Goal: Task Accomplishment & Management: Manage account settings

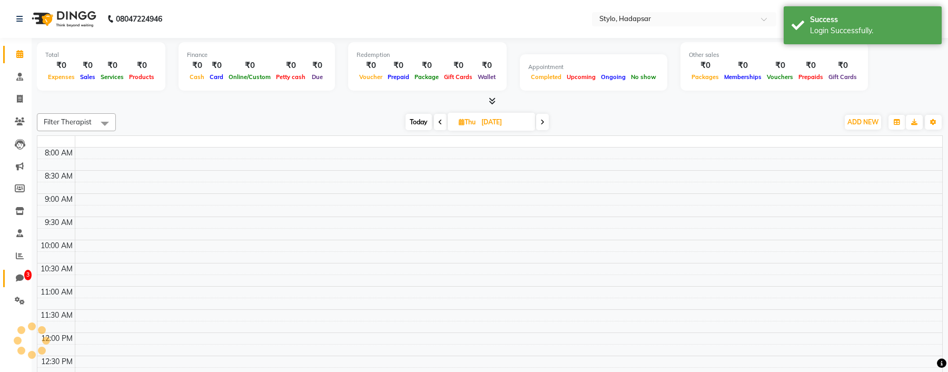
select select "en"
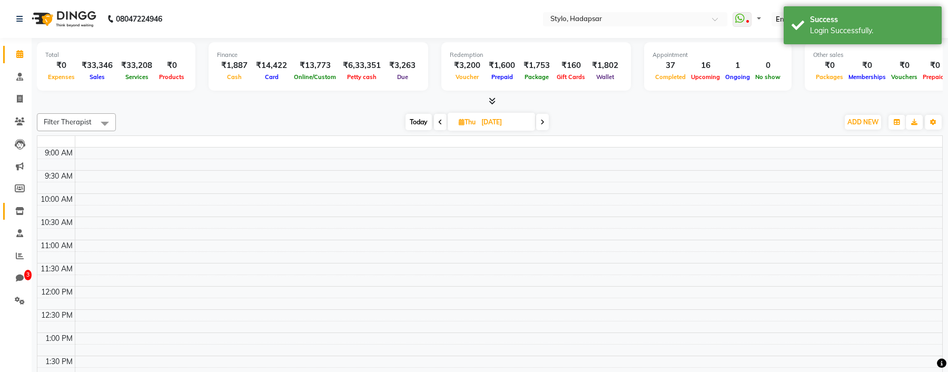
click at [16, 210] on icon at bounding box center [19, 211] width 9 height 8
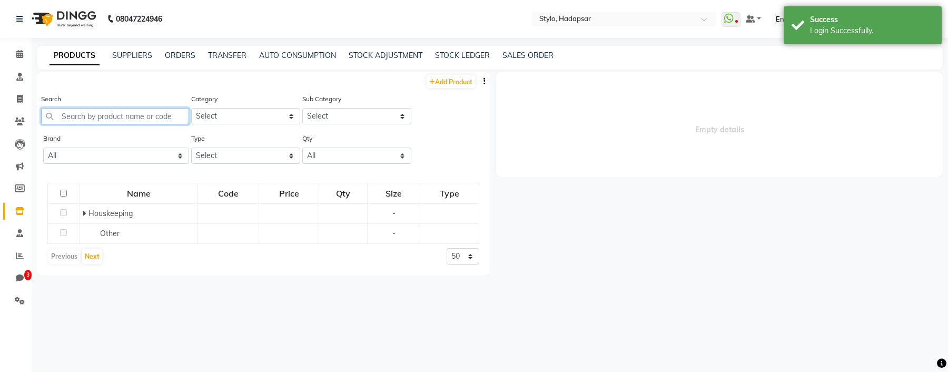
click at [93, 112] on input "text" at bounding box center [115, 116] width 148 height 16
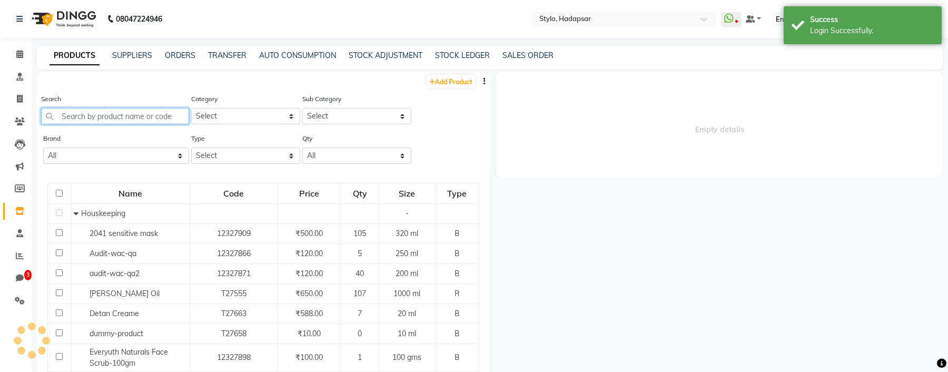
select select
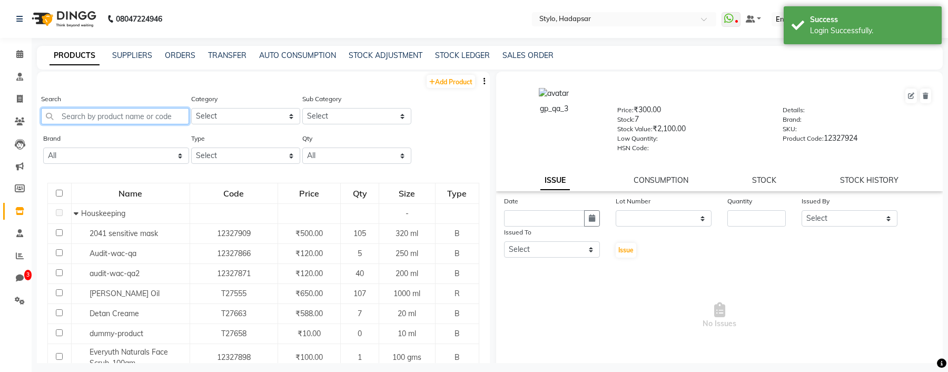
click at [102, 118] on input "text" at bounding box center [115, 116] width 148 height 16
paste input "Audit-wac-qa"
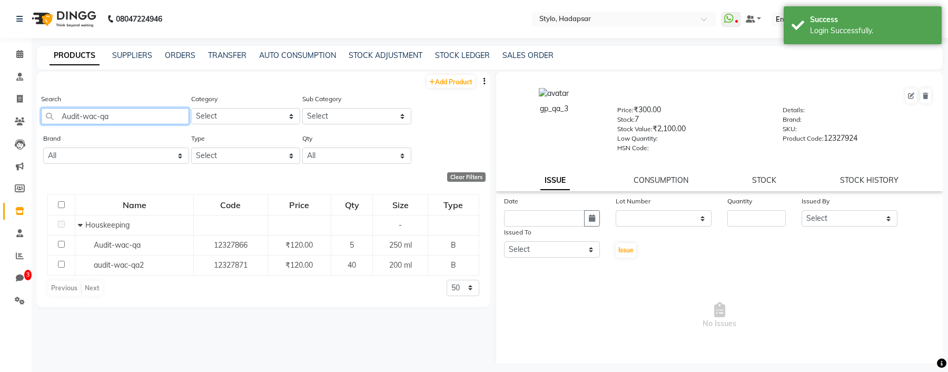
scroll to position [6, 0]
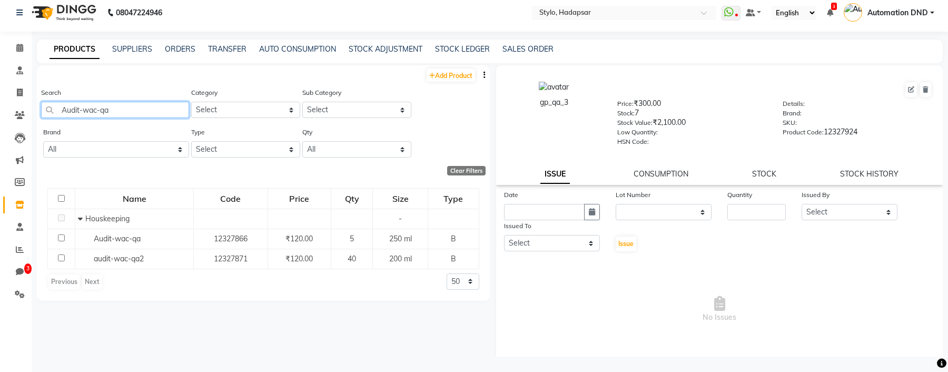
type input "Audit-wac-qa"
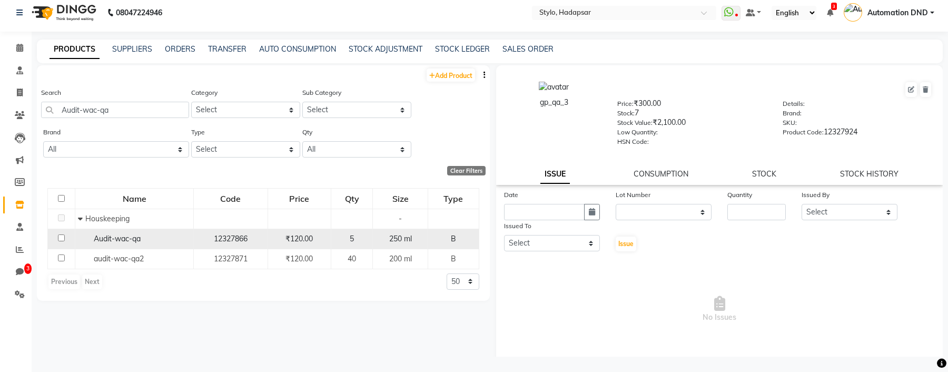
click at [112, 239] on span "Audit-wac-qa" at bounding box center [117, 238] width 47 height 9
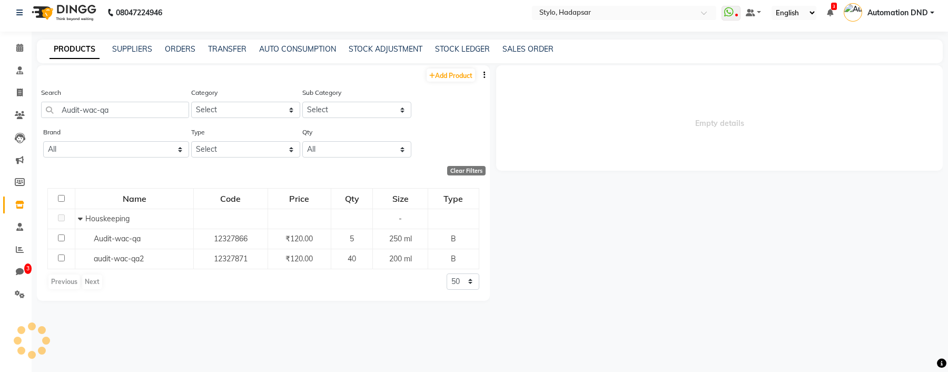
select select
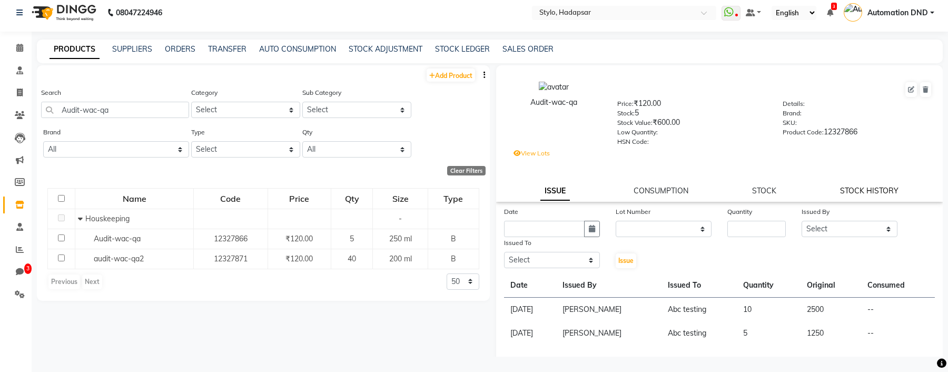
click at [869, 189] on link "STOCK HISTORY" at bounding box center [869, 190] width 58 height 9
select select "all"
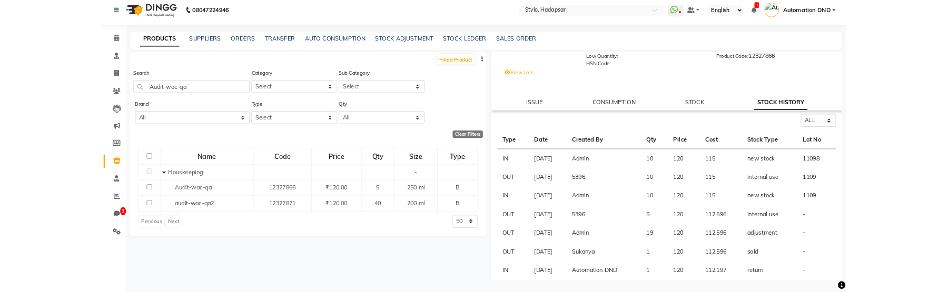
scroll to position [65, 0]
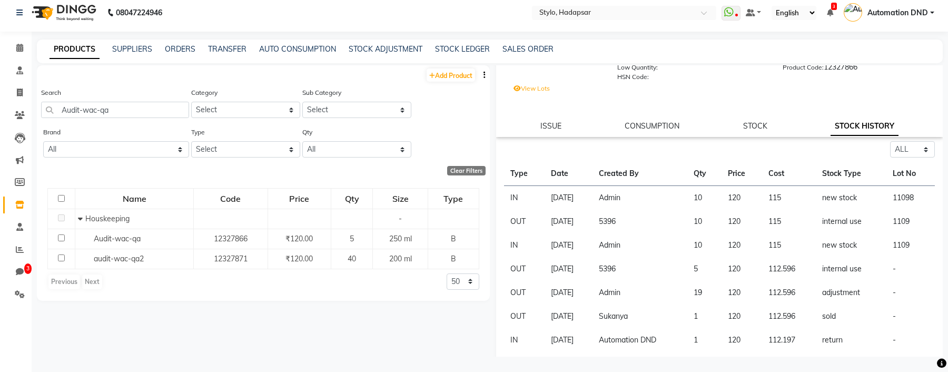
drag, startPoint x: 647, startPoint y: 224, endPoint x: 598, endPoint y: 224, distance: 48.4
click at [598, 224] on tr "OUT [DATE] 5396 10 120 115 internal use 1109" at bounding box center [719, 222] width 431 height 24
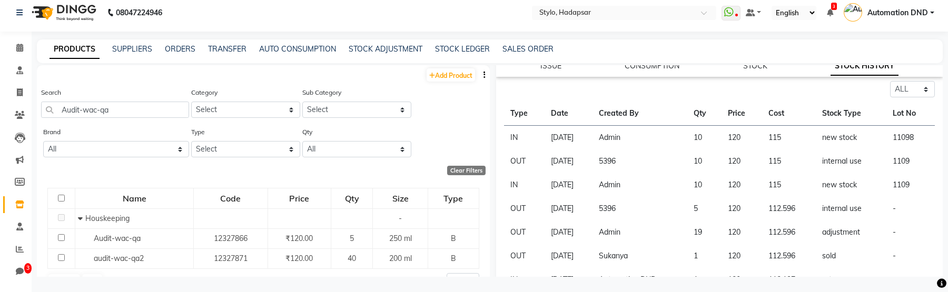
scroll to position [129, 0]
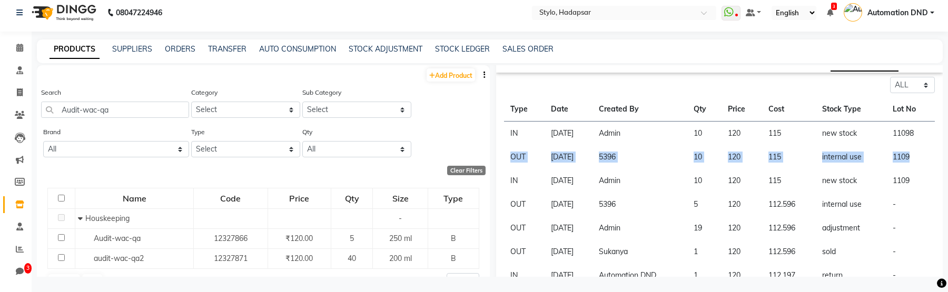
drag, startPoint x: 510, startPoint y: 154, endPoint x: 903, endPoint y: 164, distance: 393.5
click at [903, 164] on tr "OUT [DATE] 5396 10 120 115 internal use 1109" at bounding box center [719, 157] width 431 height 24
click at [629, 155] on td "5396" at bounding box center [639, 157] width 95 height 24
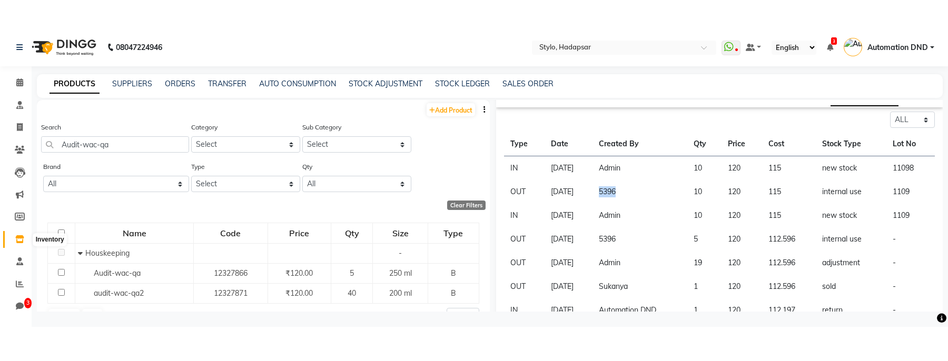
scroll to position [0, 0]
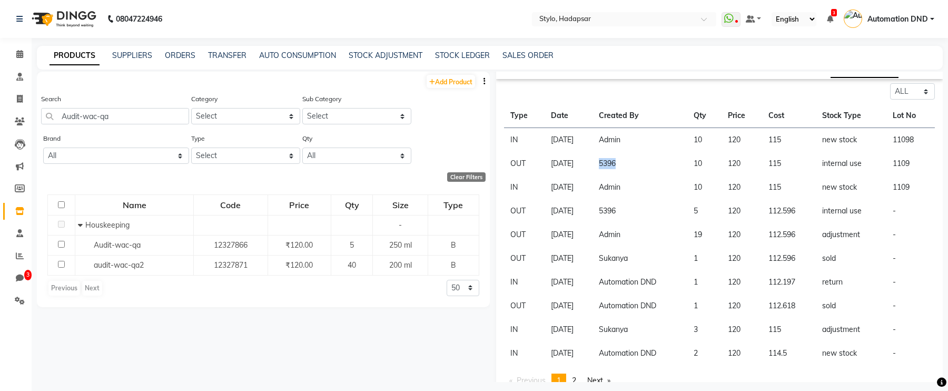
click at [631, 166] on td "5396" at bounding box center [639, 164] width 95 height 24
copy td "5396"
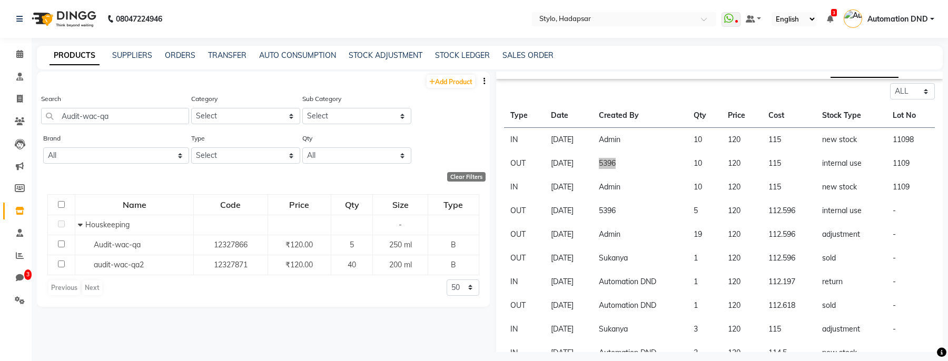
scroll to position [174, 0]
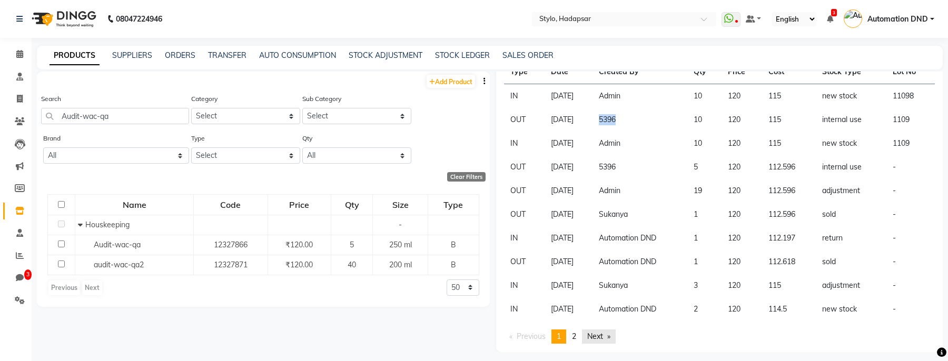
click at [603, 338] on link "Next page" at bounding box center [599, 337] width 34 height 14
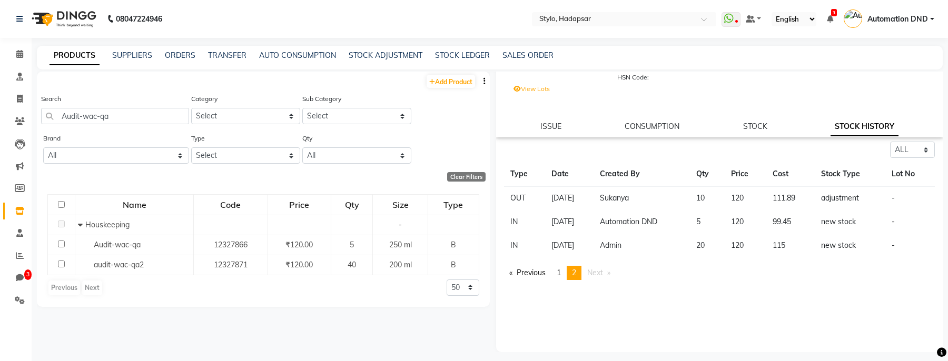
scroll to position [72, 0]
click at [561, 272] on span "1" at bounding box center [559, 272] width 4 height 9
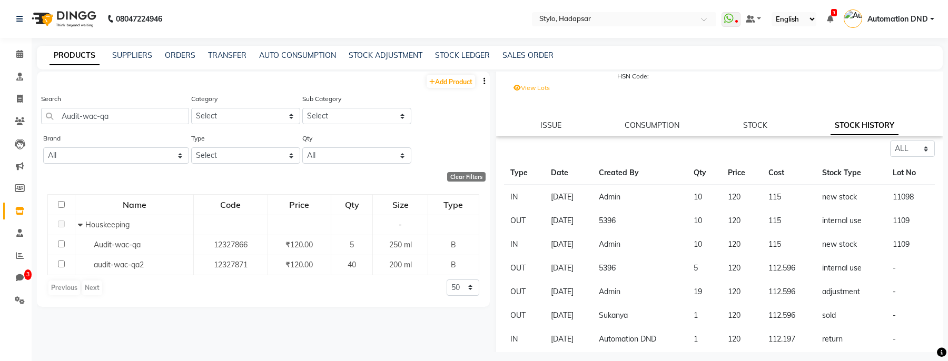
scroll to position [174, 0]
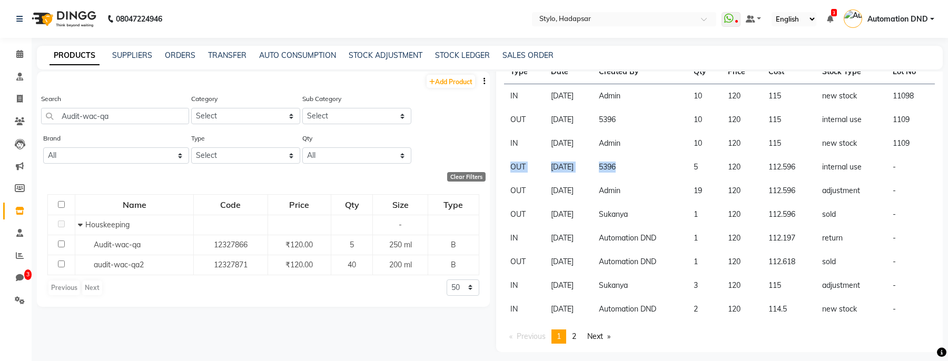
drag, startPoint x: 648, startPoint y: 169, endPoint x: 512, endPoint y: 167, distance: 135.9
click at [512, 167] on tr "OUT [DATE] 5396 5 120 112.596 internal use -" at bounding box center [719, 167] width 431 height 24
click at [512, 167] on td "OUT" at bounding box center [524, 167] width 41 height 24
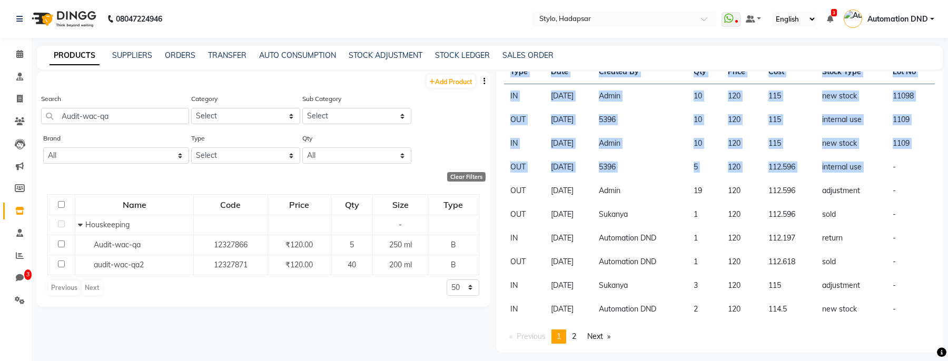
drag, startPoint x: 890, startPoint y: 169, endPoint x: 504, endPoint y: 167, distance: 386.0
click at [504, 167] on tr "OUT [DATE] 5396 5 120 112.596 internal use -" at bounding box center [719, 167] width 431 height 24
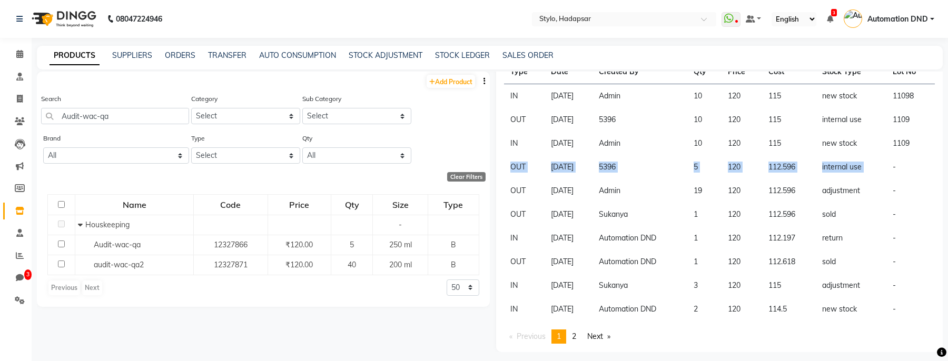
click at [846, 164] on td "internal use" at bounding box center [851, 167] width 71 height 24
click at [845, 198] on td "adjustment" at bounding box center [851, 191] width 71 height 24
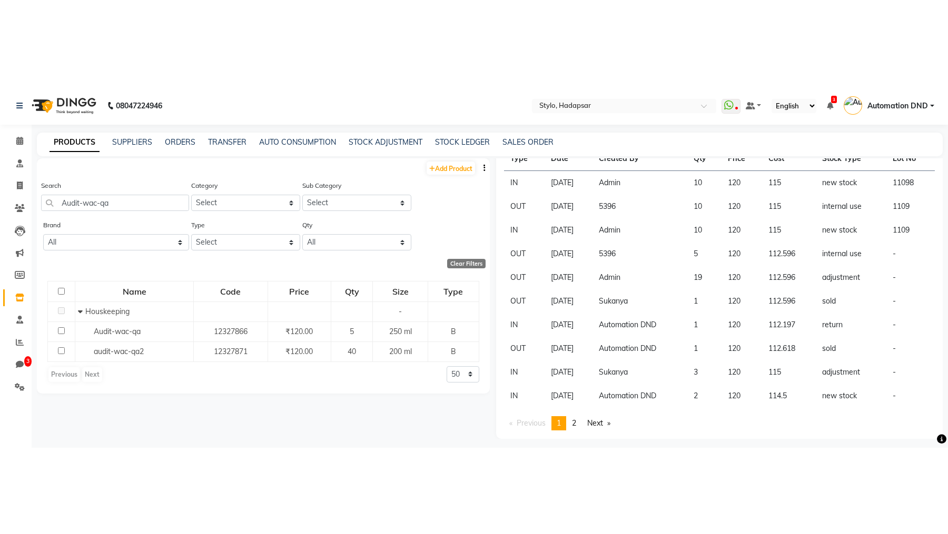
scroll to position [112, 0]
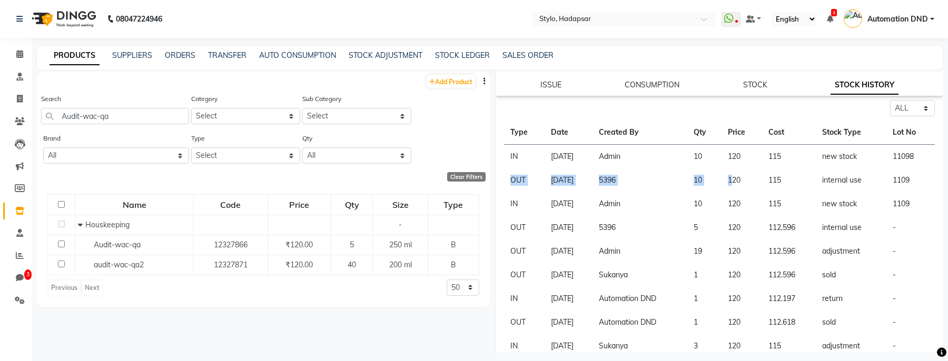
drag, startPoint x: 512, startPoint y: 181, endPoint x: 746, endPoint y: 184, distance: 234.4
click at [746, 184] on tr "OUT [DATE] 5396 10 120 115 internal use 1109" at bounding box center [719, 181] width 431 height 24
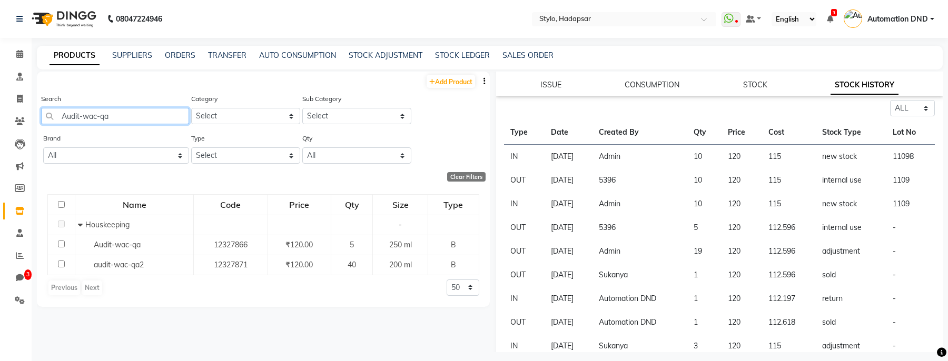
drag, startPoint x: 161, startPoint y: 116, endPoint x: 63, endPoint y: 116, distance: 97.4
click at [63, 116] on input "Audit-wac-qa" at bounding box center [115, 116] width 148 height 16
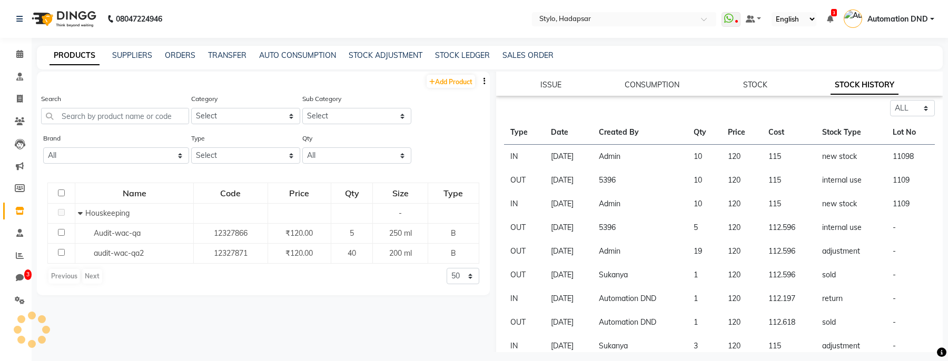
drag, startPoint x: 617, startPoint y: 322, endPoint x: 877, endPoint y: 344, distance: 260.5
click at [660, 326] on td "Automation DND" at bounding box center [639, 323] width 95 height 24
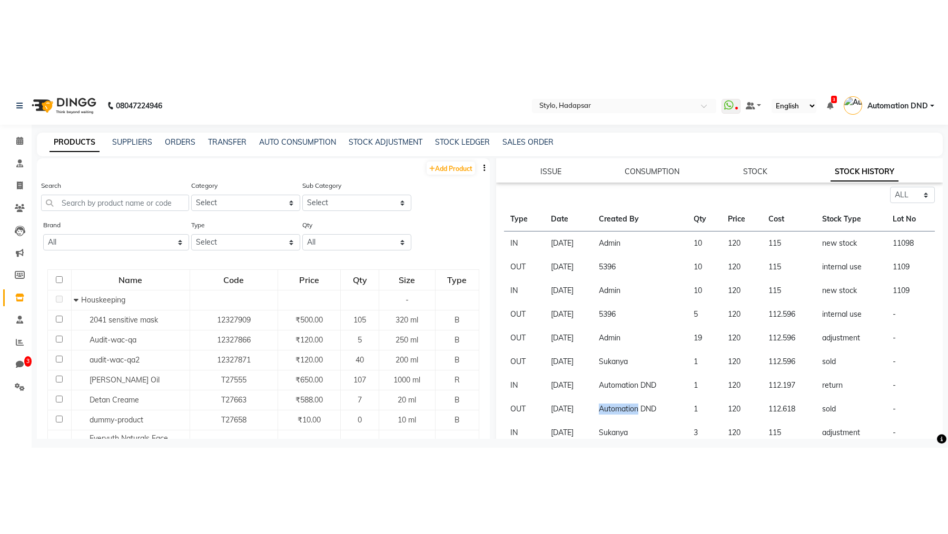
scroll to position [1, 0]
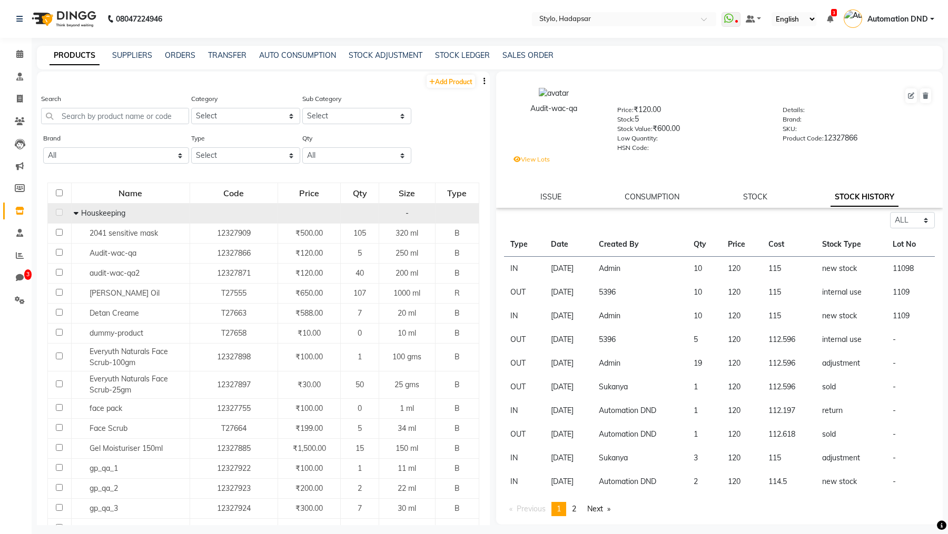
click at [97, 223] on td "Houskeeping" at bounding box center [130, 214] width 118 height 20
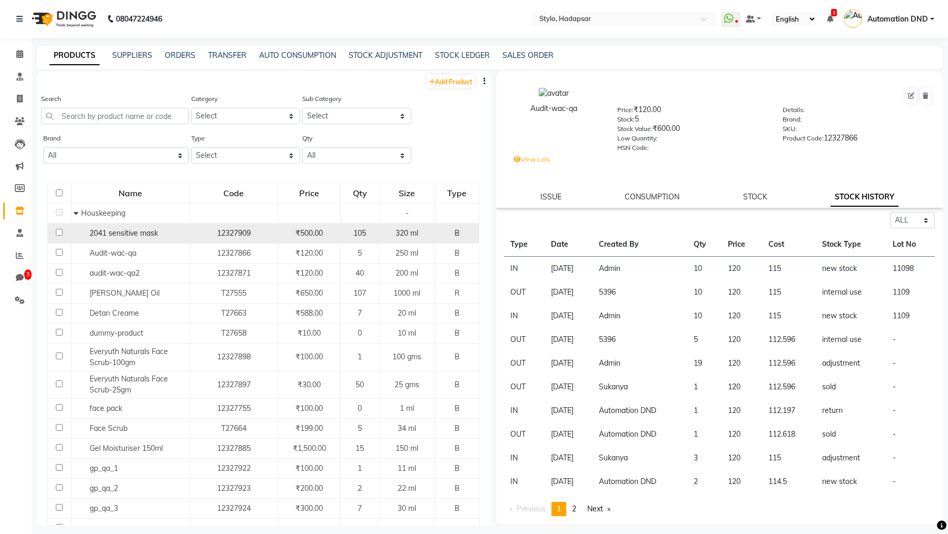
click at [100, 234] on span "2041 sensitive mask" at bounding box center [124, 233] width 68 height 9
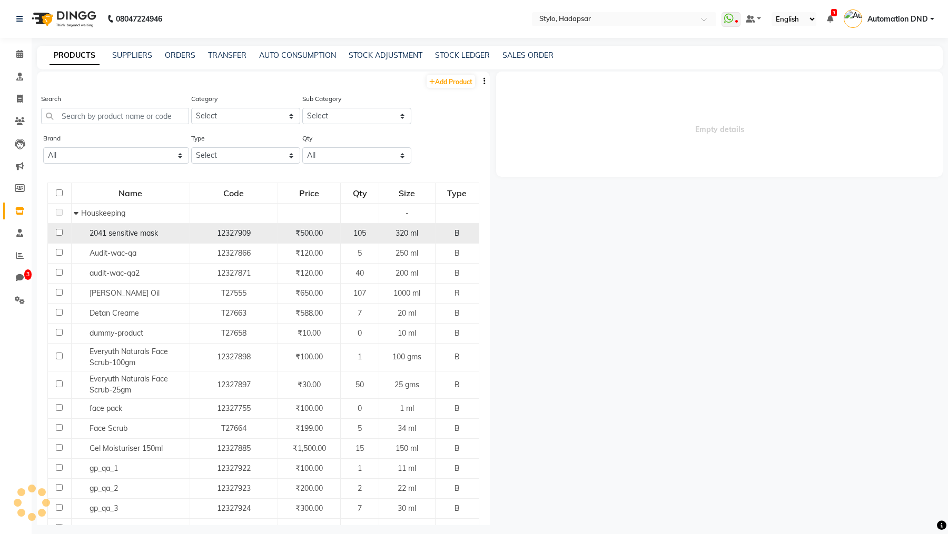
select select "all"
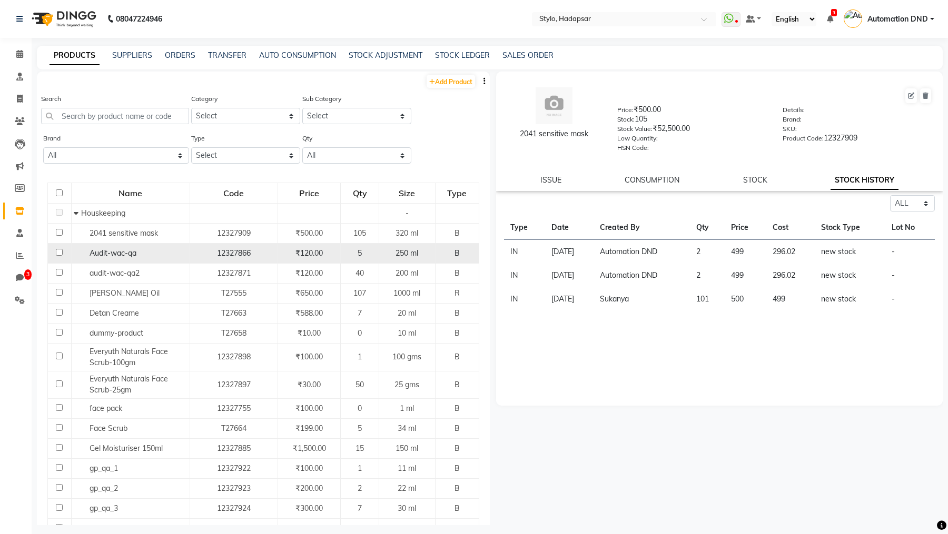
click at [105, 251] on span "Audit-wac-qa" at bounding box center [113, 253] width 47 height 9
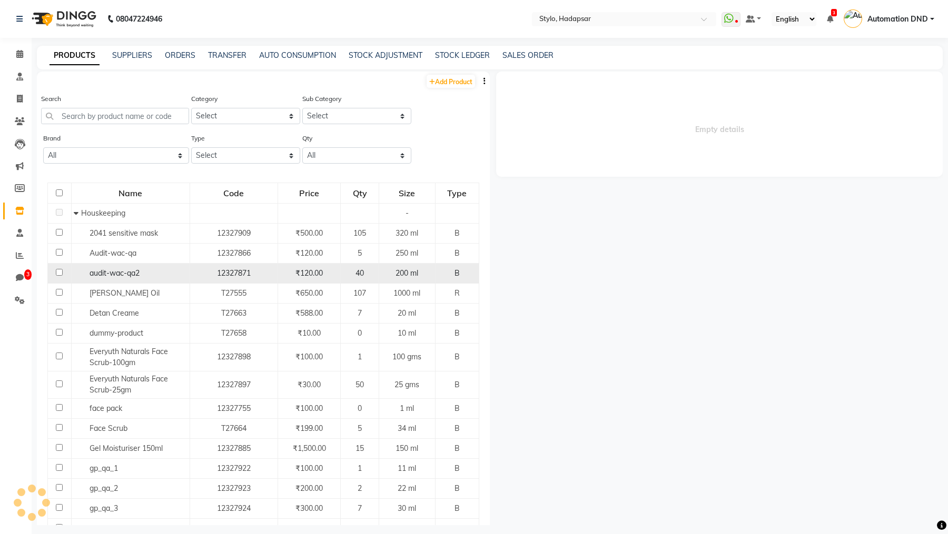
select select "all"
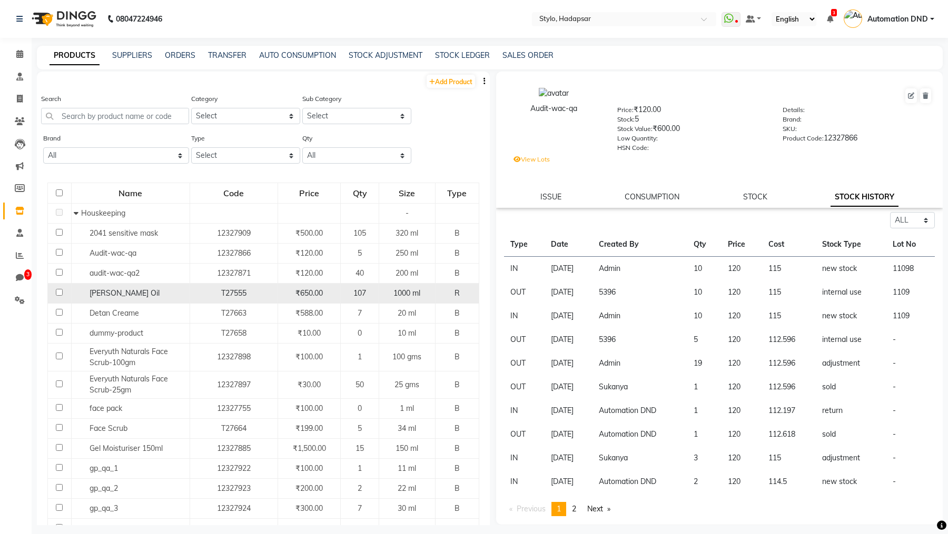
click at [110, 284] on td "[PERSON_NAME] Oil" at bounding box center [130, 294] width 118 height 20
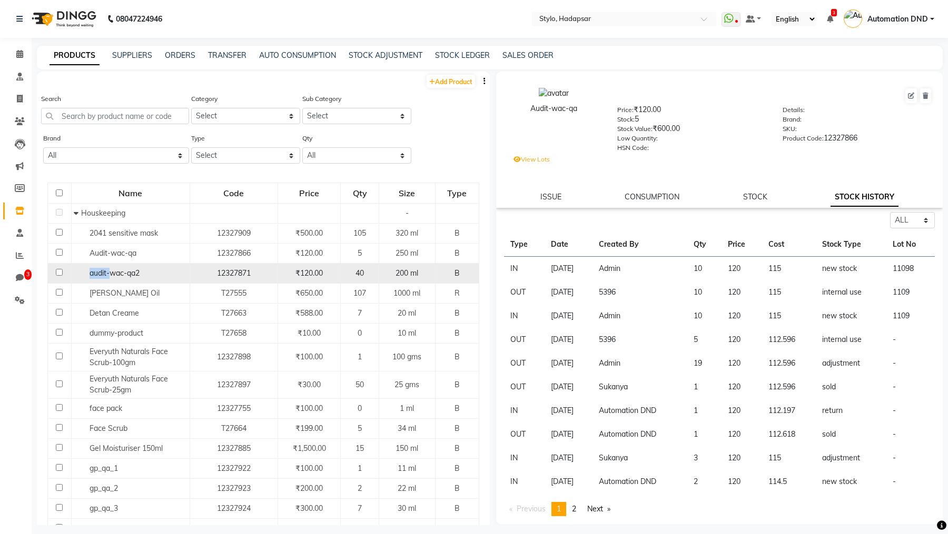
click at [109, 270] on td "audit-wac-qa2" at bounding box center [130, 274] width 118 height 20
click at [109, 270] on span "audit-wac-qa2" at bounding box center [115, 273] width 50 height 9
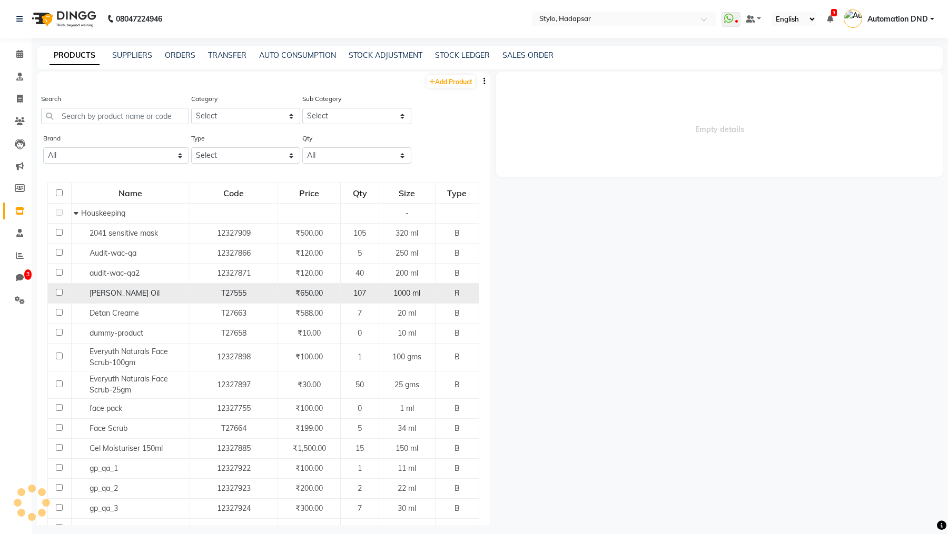
select select "all"
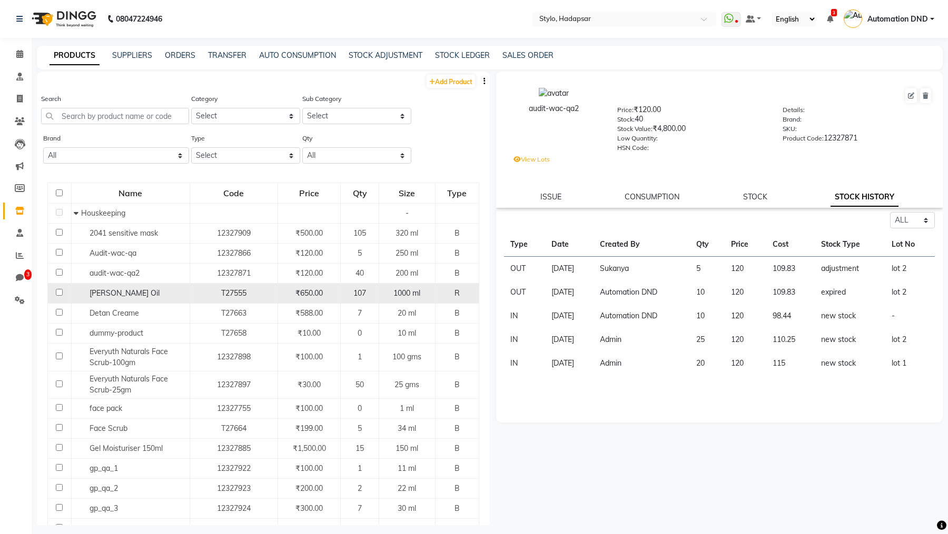
click at [108, 300] on td "[PERSON_NAME] Oil" at bounding box center [130, 294] width 118 height 20
click at [107, 295] on span "[PERSON_NAME] Oil" at bounding box center [125, 293] width 70 height 9
select select "all"
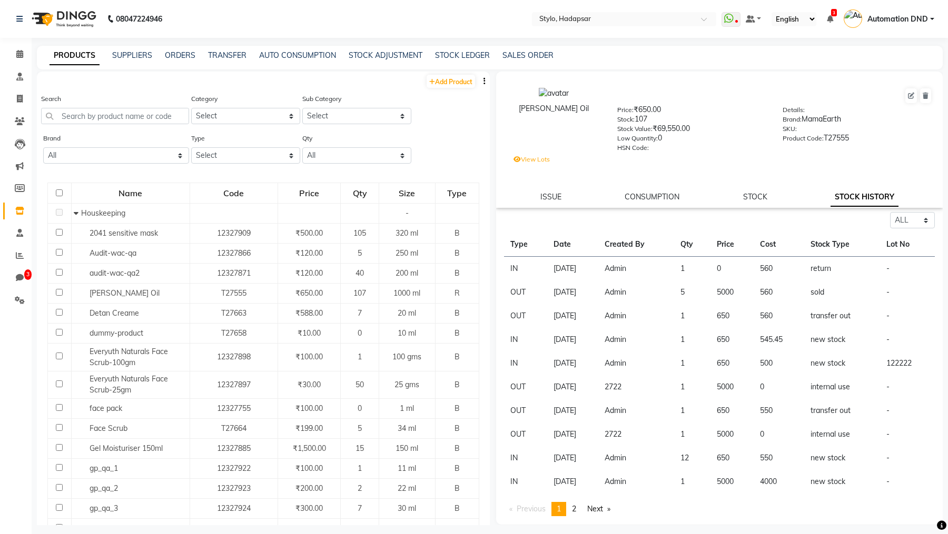
scroll to position [7, 0]
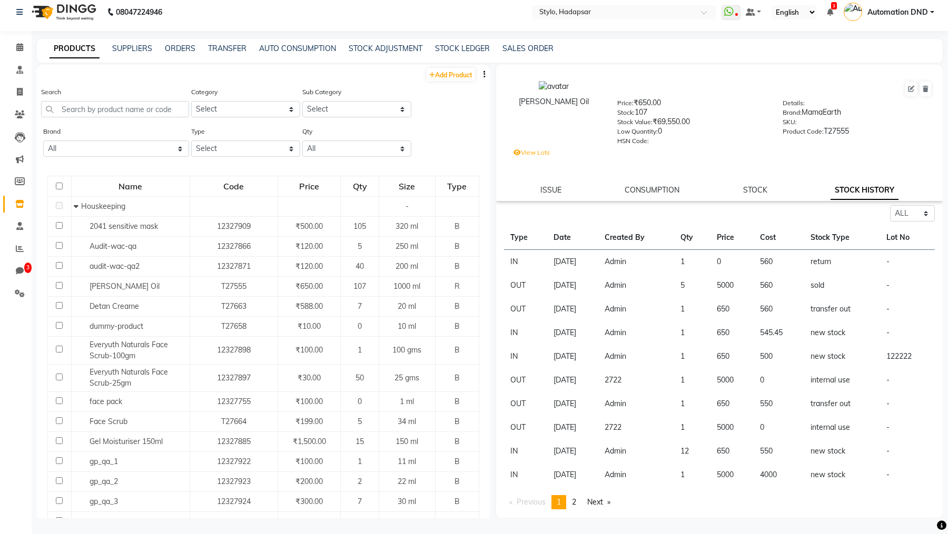
drag, startPoint x: 668, startPoint y: 379, endPoint x: 610, endPoint y: 381, distance: 58.0
click at [610, 371] on tr "OUT [DATE] 2722 1 5000 0 internal use -" at bounding box center [719, 381] width 431 height 24
click at [641, 371] on td "2722" at bounding box center [636, 381] width 76 height 24
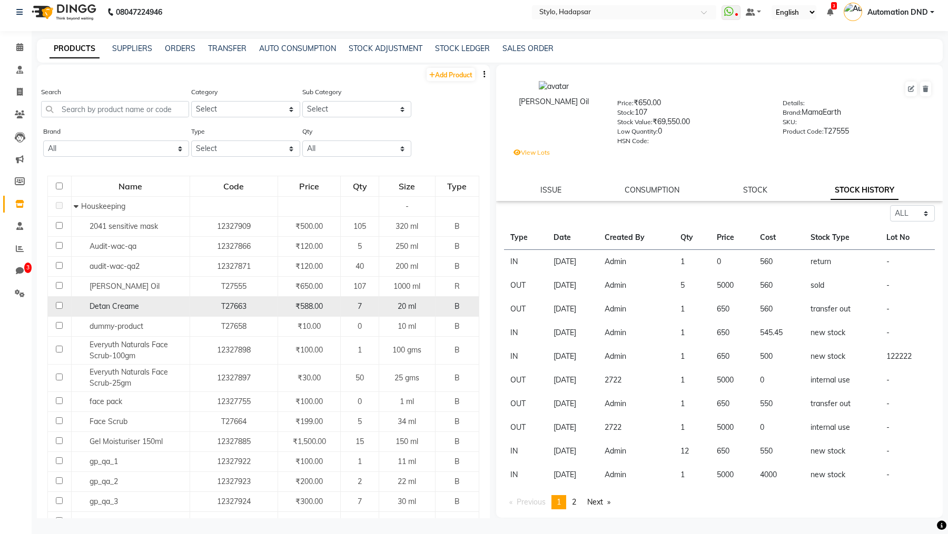
click at [117, 302] on span "Detan Creame" at bounding box center [115, 306] width 50 height 9
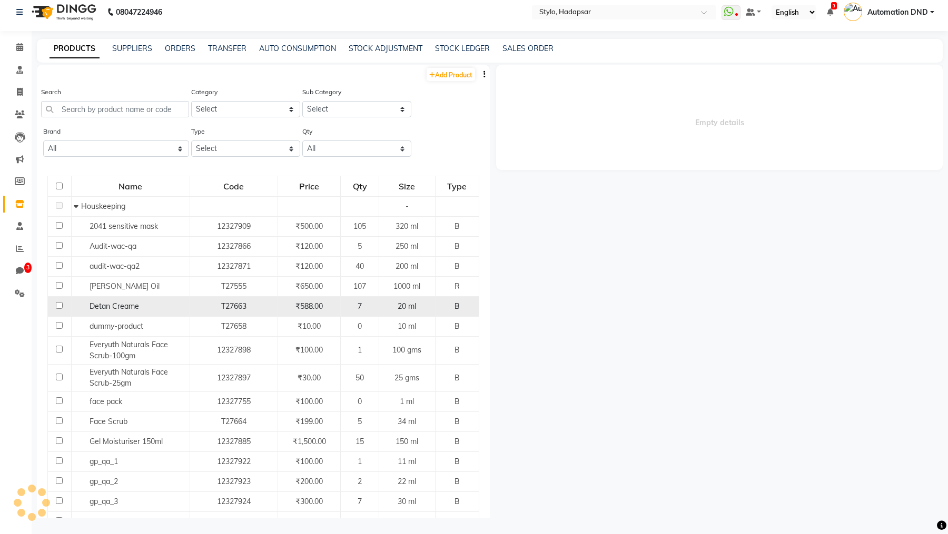
scroll to position [0, 0]
select select "all"
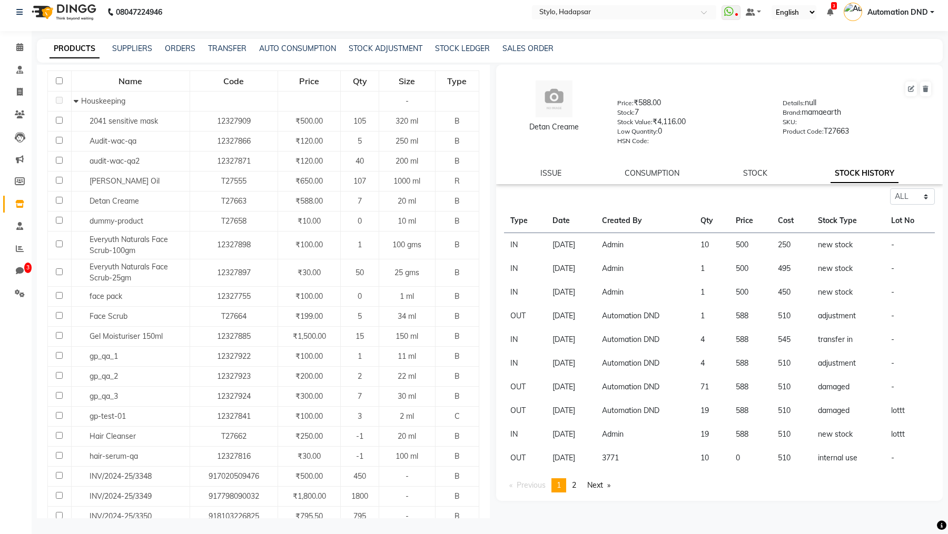
scroll to position [104, 0]
click at [635, 371] on td "3771" at bounding box center [645, 459] width 98 height 24
copy td "3771"
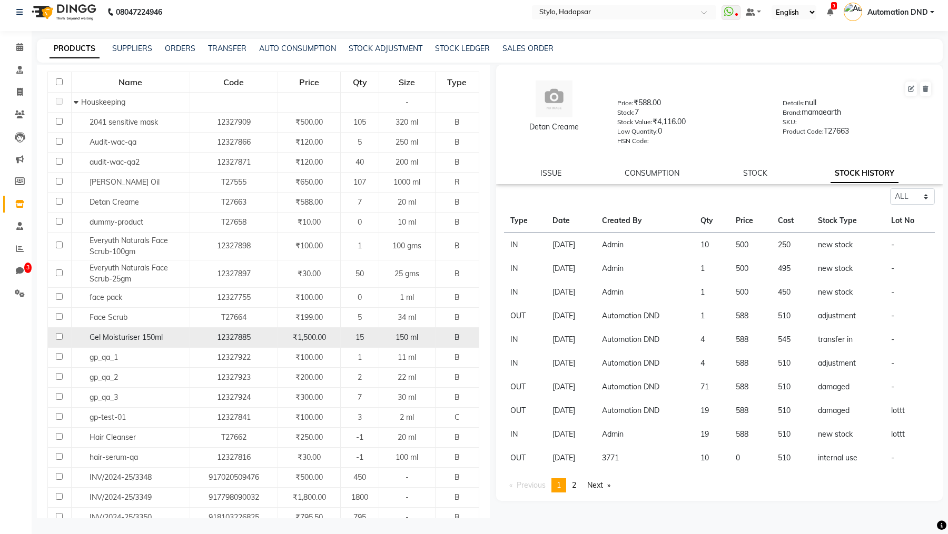
click at [100, 334] on span "Gel Moisturiser 150ml" at bounding box center [126, 337] width 73 height 9
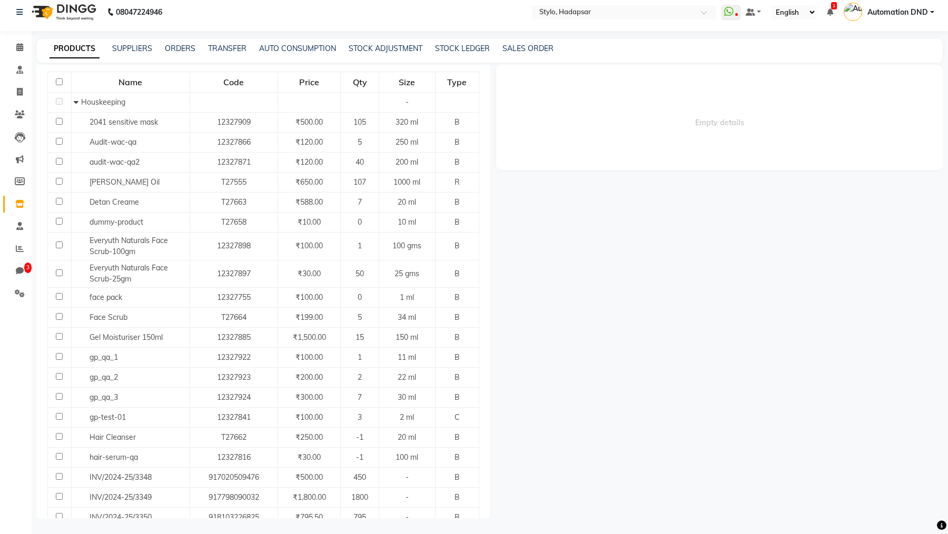
scroll to position [0, 0]
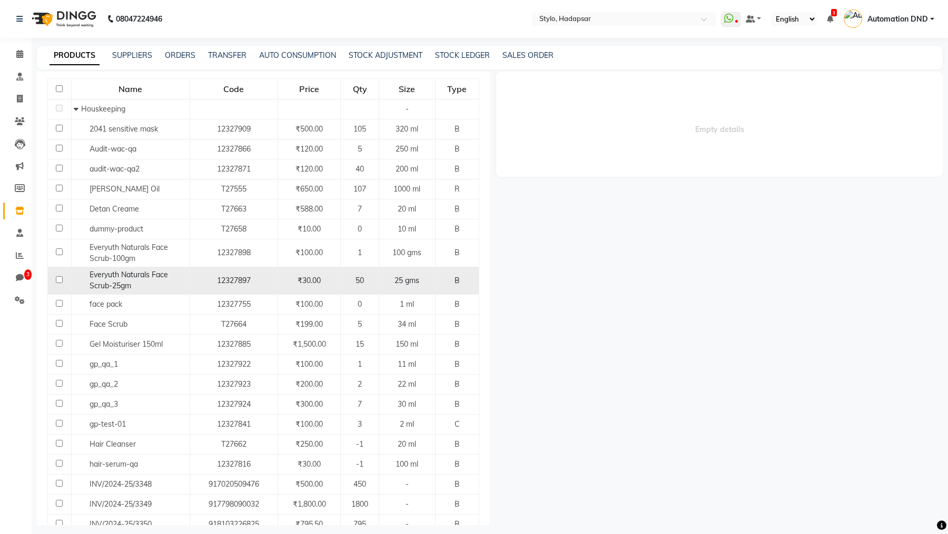
click at [131, 270] on span "Everyuth Naturals Face Scrub-25gm" at bounding box center [129, 280] width 78 height 21
select select "all"
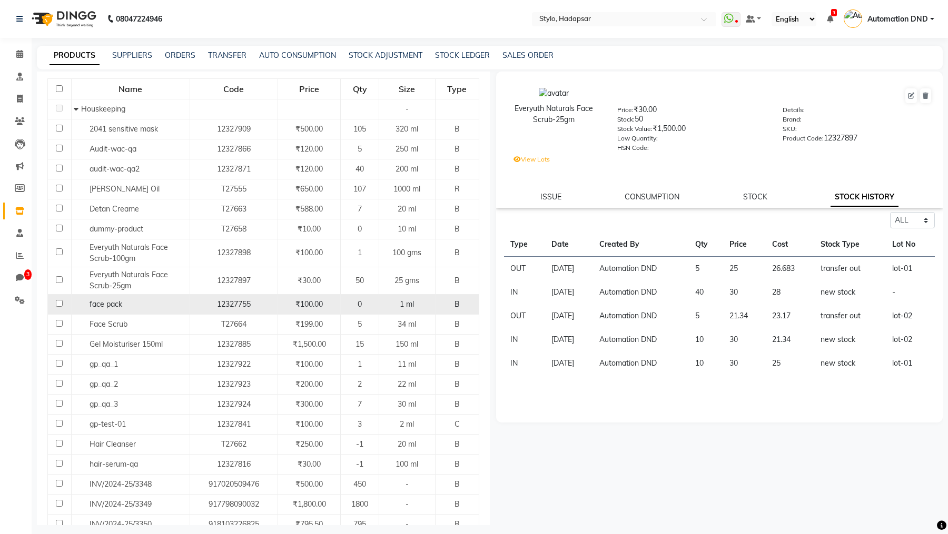
click at [101, 300] on span "face pack" at bounding box center [106, 304] width 33 height 9
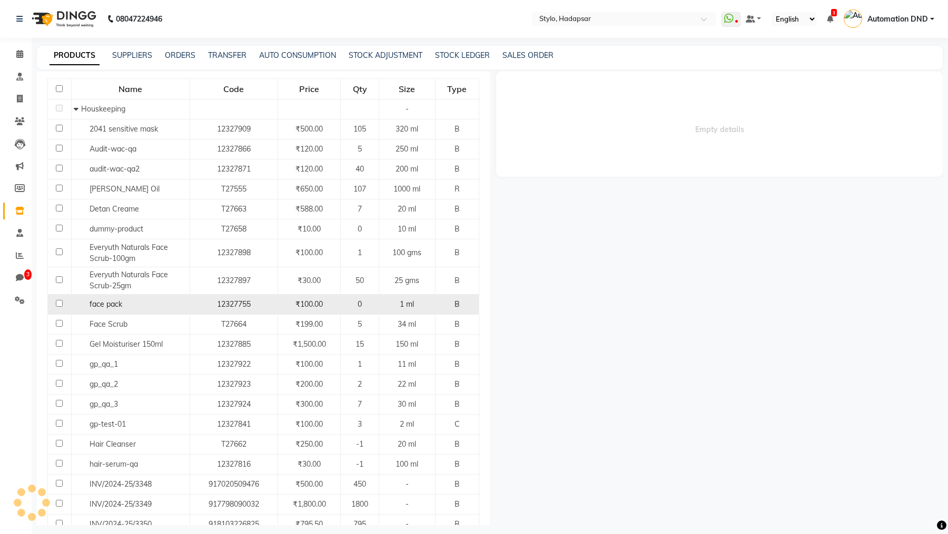
select select "all"
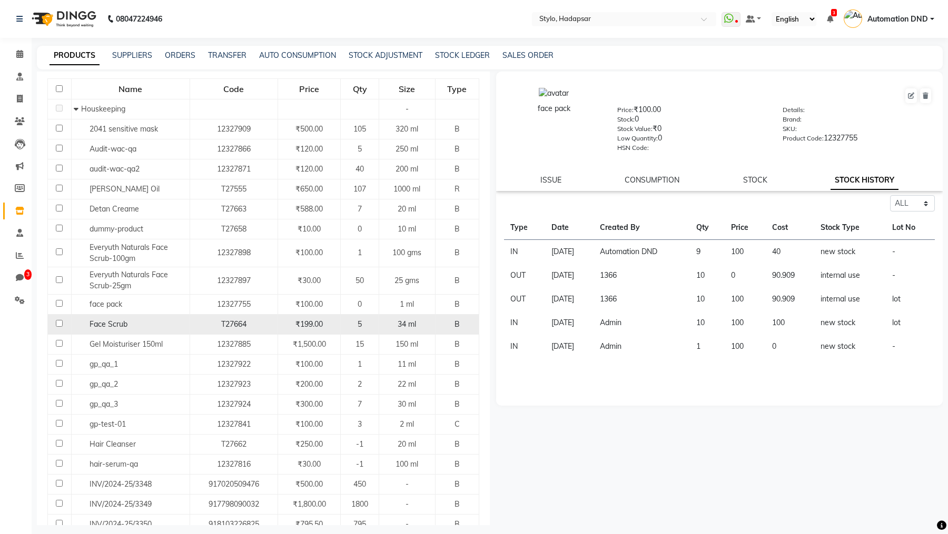
click at [106, 320] on span "Face Scrub" at bounding box center [109, 324] width 38 height 9
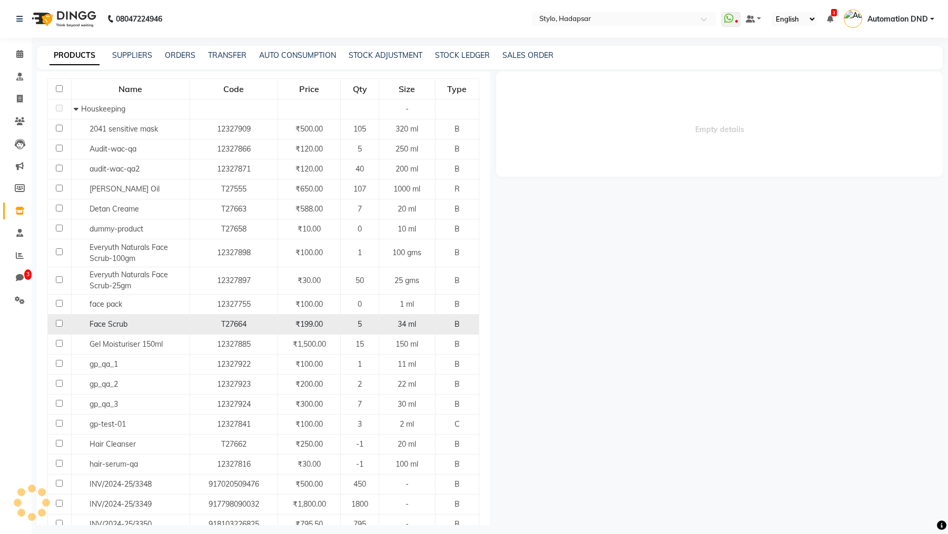
select select "all"
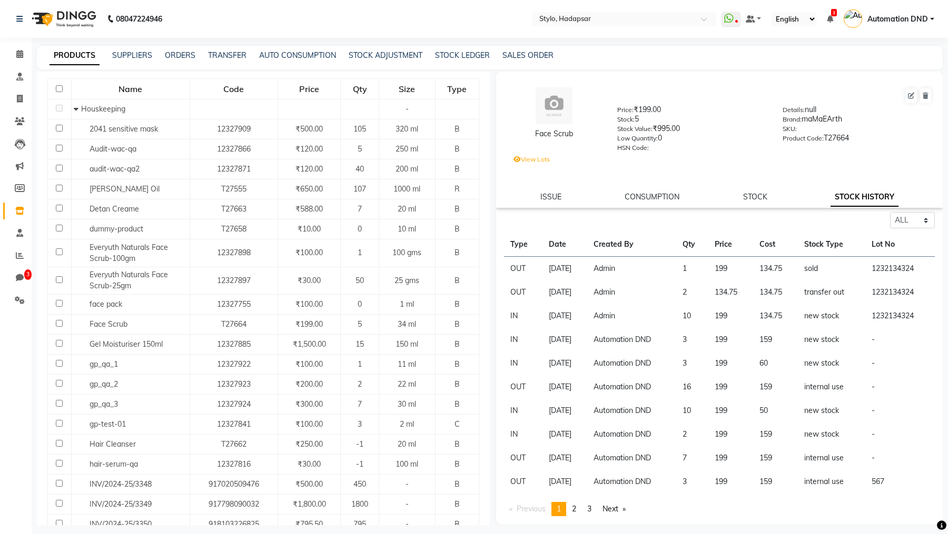
scroll to position [1, 0]
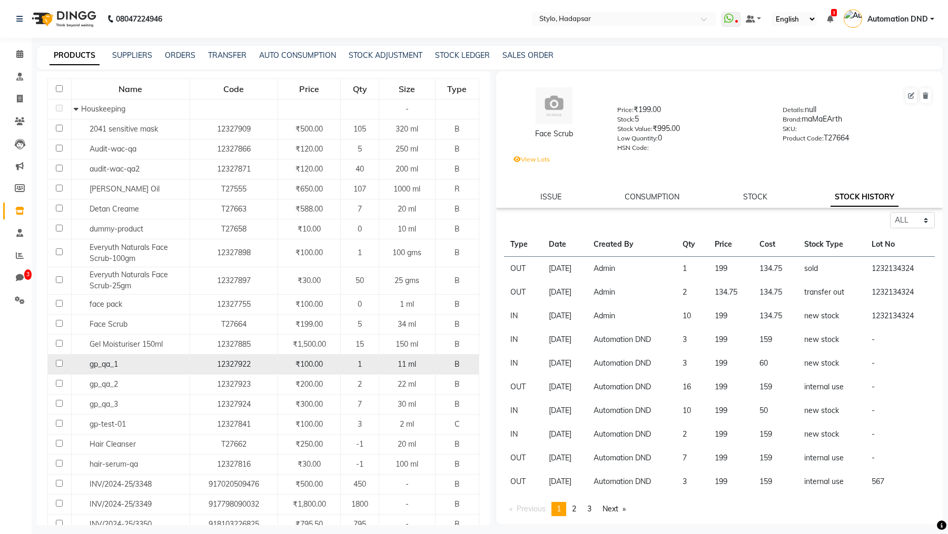
click at [112, 361] on span "gp_qa_1" at bounding box center [104, 364] width 28 height 9
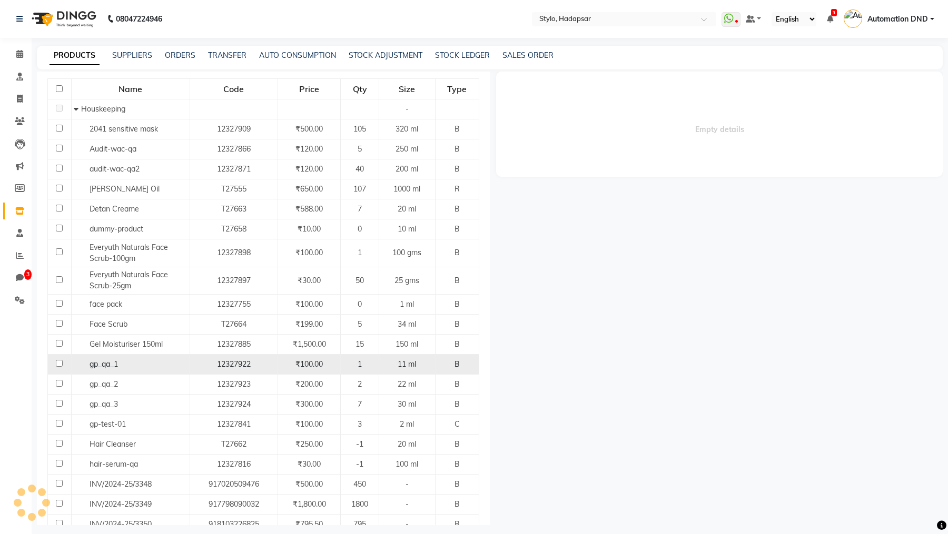
scroll to position [0, 0]
select select "all"
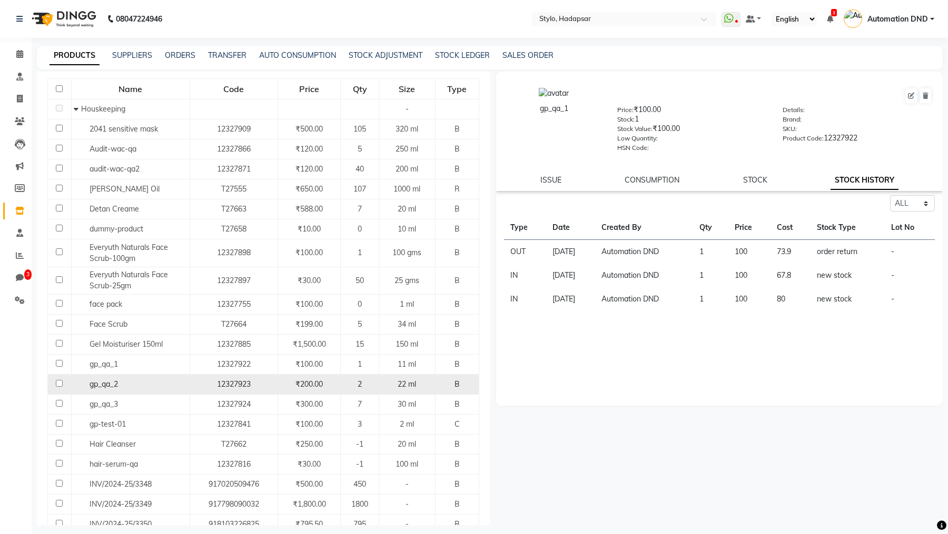
click at [108, 371] on span "gp_qa_2" at bounding box center [104, 384] width 28 height 9
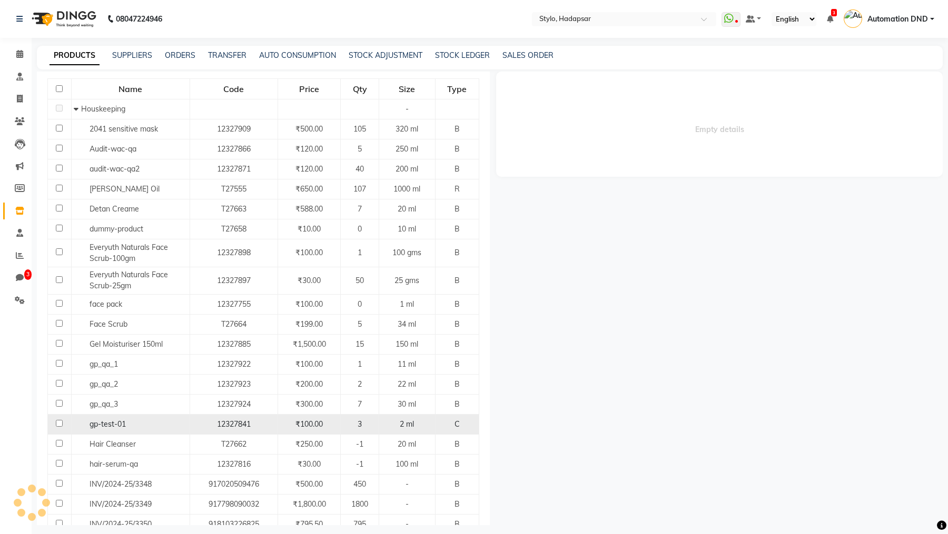
click at [102, 371] on td "gp-test-01" at bounding box center [130, 425] width 118 height 20
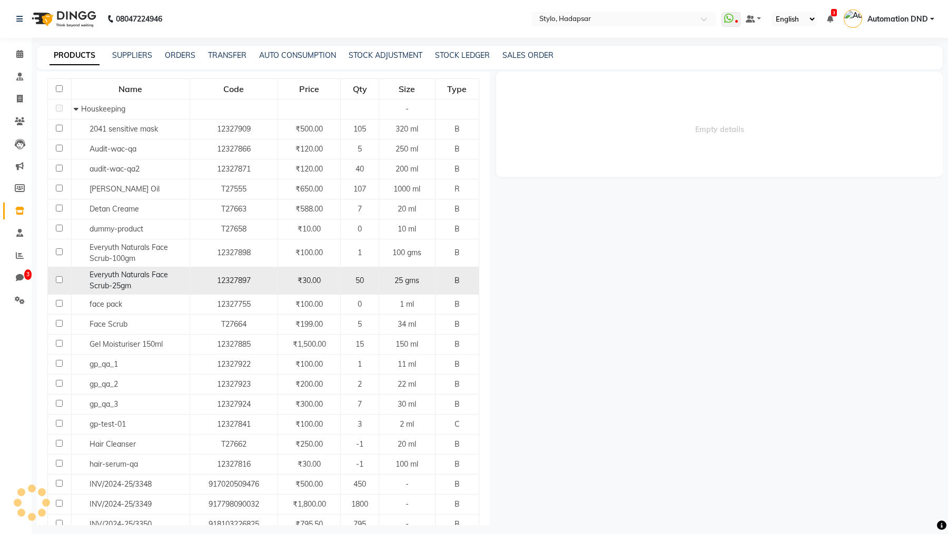
select select "all"
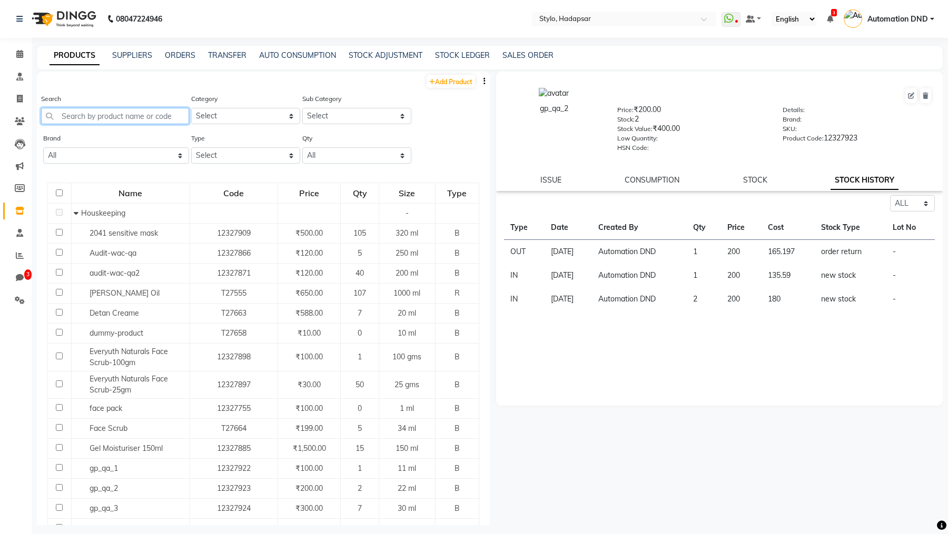
click at [121, 115] on input "text" at bounding box center [115, 116] width 148 height 16
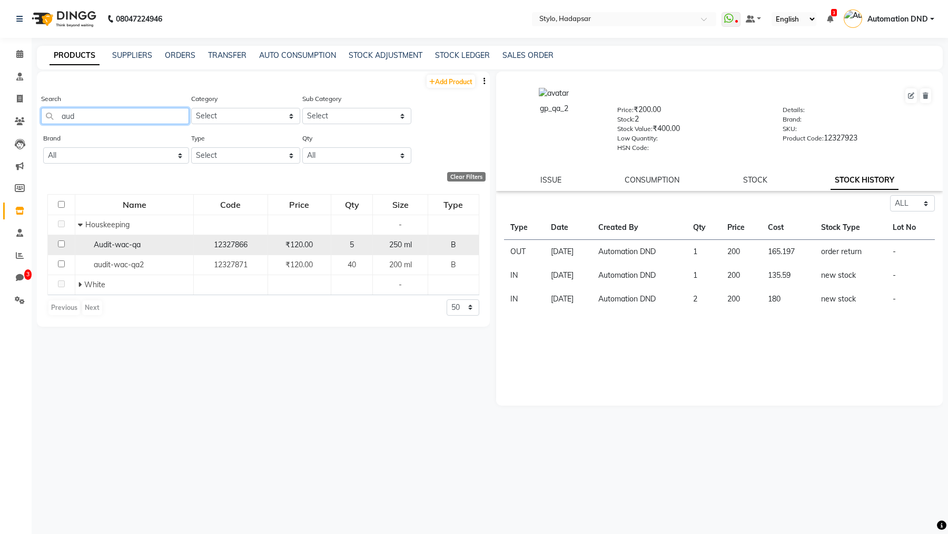
type input "aud"
click at [115, 240] on div "Audit-wac-qa" at bounding box center [134, 245] width 113 height 11
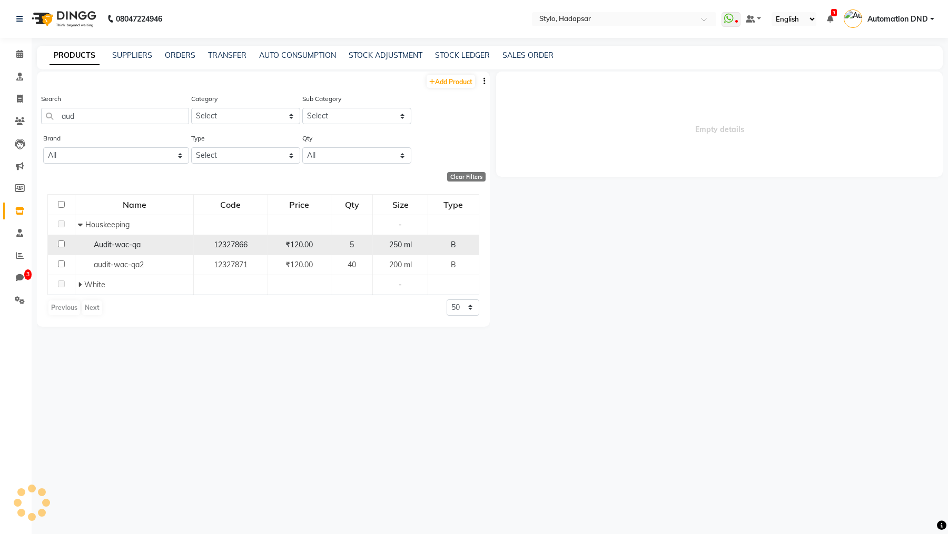
select select "all"
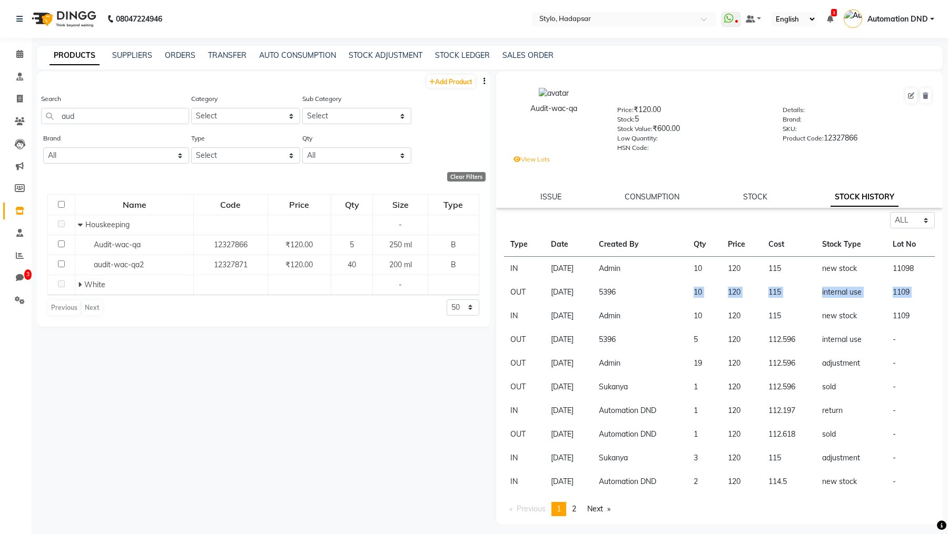
drag, startPoint x: 673, startPoint y: 293, endPoint x: 532, endPoint y: 311, distance: 141.7
click at [535, 311] on tbody "IN [DATE] Admin 10 120 115 new stock 11098 OUT [DATE] 5396 10 120 115 internal …" at bounding box center [719, 375] width 431 height 237
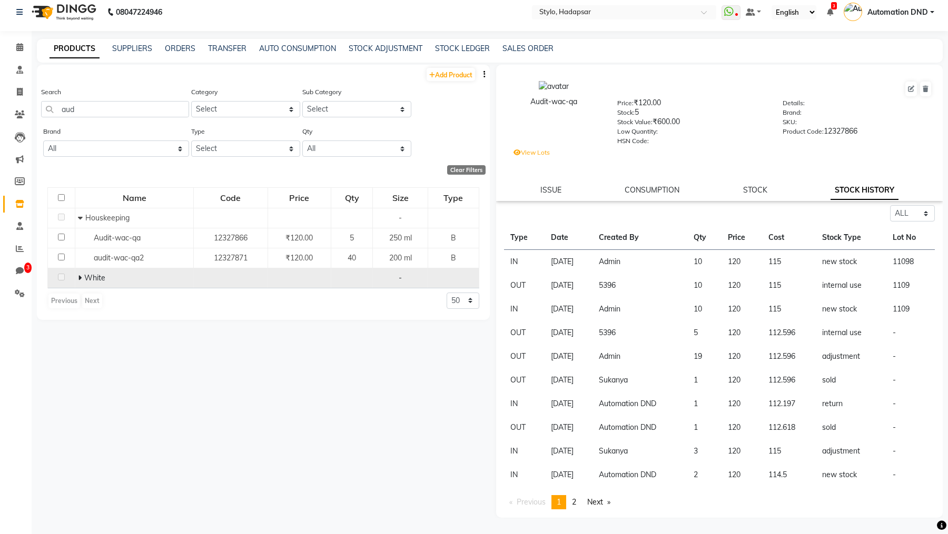
click at [80, 277] on icon at bounding box center [80, 277] width 4 height 7
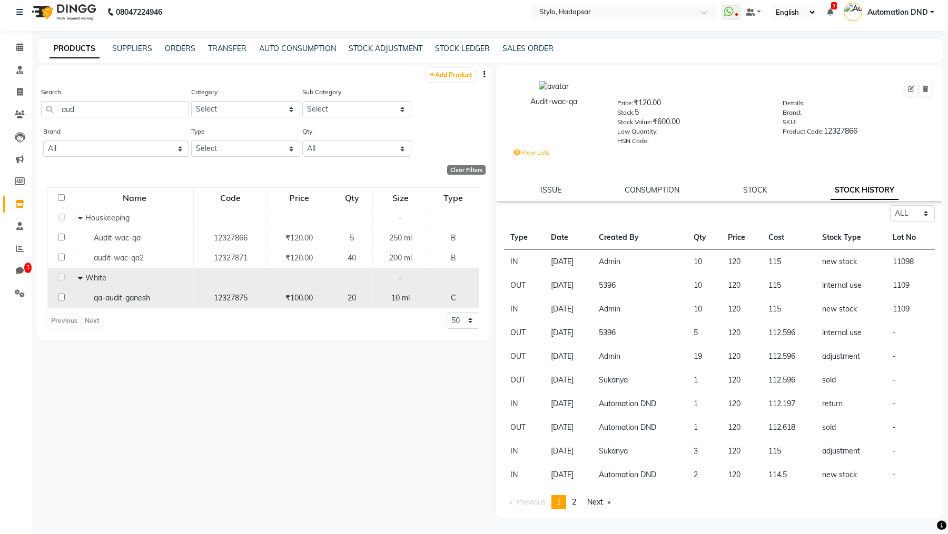
click at [95, 298] on span "qa-audit-ganesh" at bounding box center [122, 297] width 56 height 9
select select "all"
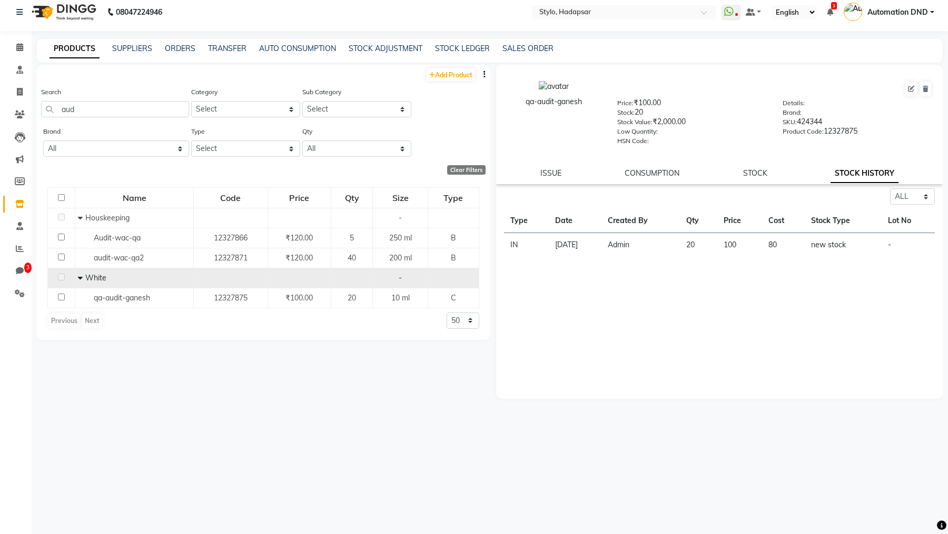
drag, startPoint x: 657, startPoint y: 243, endPoint x: 570, endPoint y: 243, distance: 86.9
click at [570, 243] on tr "IN [DATE] Admin 20 100 80 new stock -" at bounding box center [719, 245] width 431 height 24
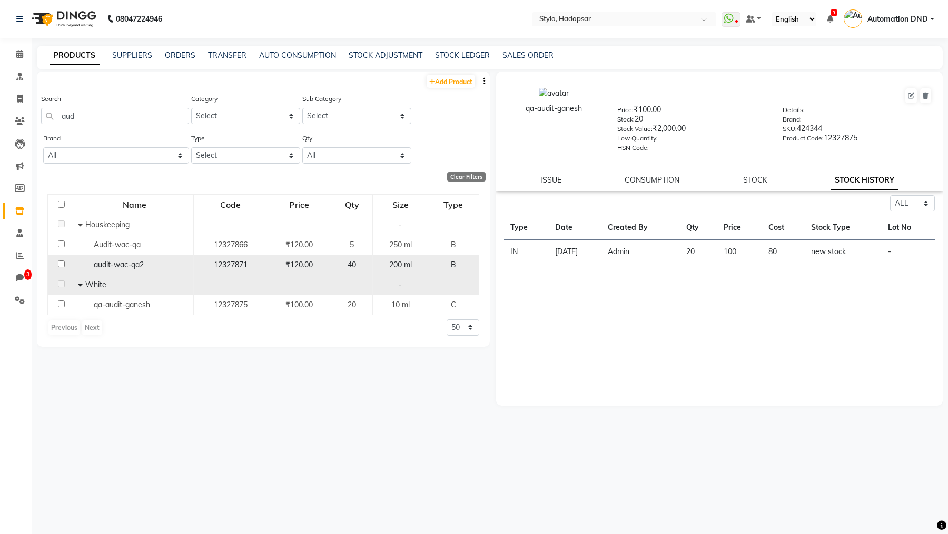
click at [105, 266] on span "audit-wac-qa2" at bounding box center [119, 264] width 50 height 9
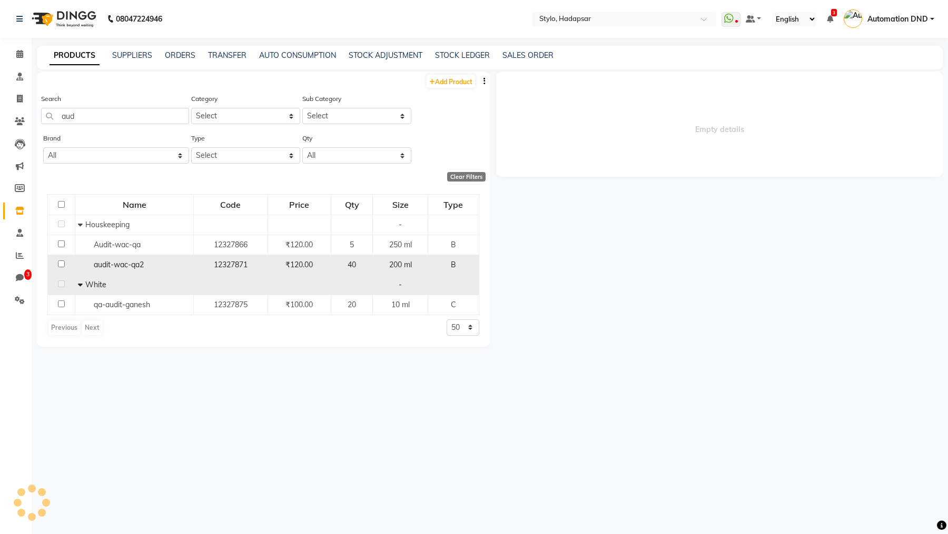
select select "all"
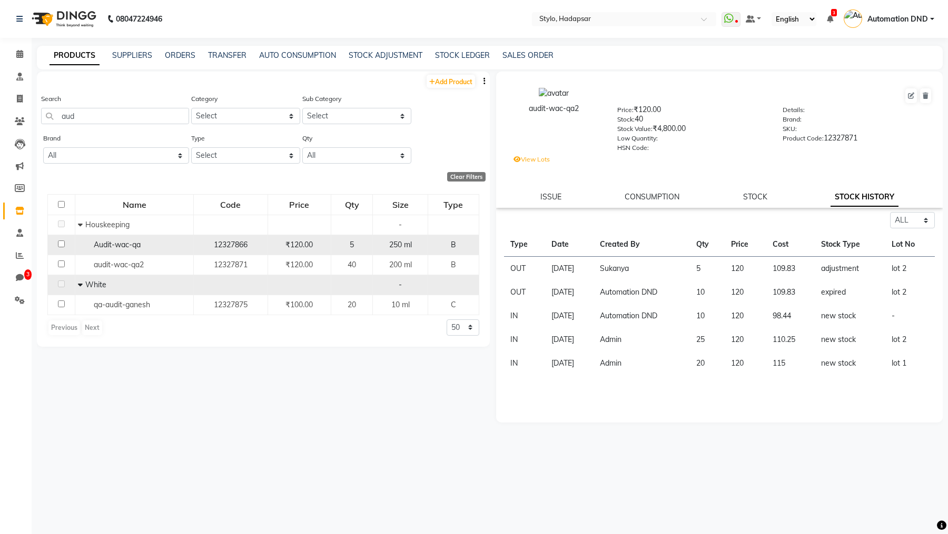
click at [143, 248] on div "Audit-wac-qa" at bounding box center [134, 245] width 113 height 11
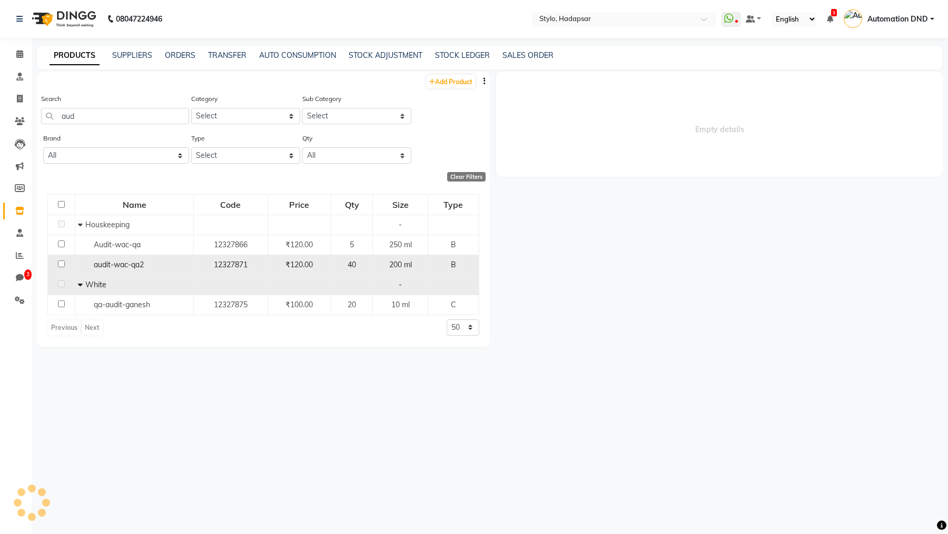
select select "all"
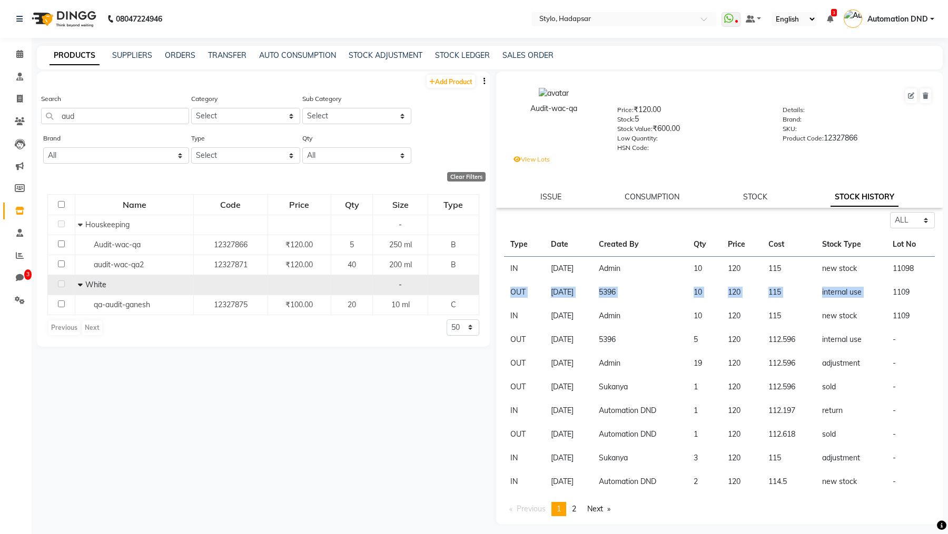
drag, startPoint x: 508, startPoint y: 292, endPoint x: 923, endPoint y: 285, distance: 415.0
click at [923, 285] on tr "OUT [DATE] 5396 10 120 115 internal use 1109" at bounding box center [719, 293] width 431 height 24
click at [918, 298] on td "1109" at bounding box center [910, 293] width 48 height 24
drag, startPoint x: 918, startPoint y: 298, endPoint x: 507, endPoint y: 294, distance: 410.8
click at [507, 294] on tr "OUT [DATE] 5396 10 120 115 internal use 1109" at bounding box center [719, 293] width 431 height 24
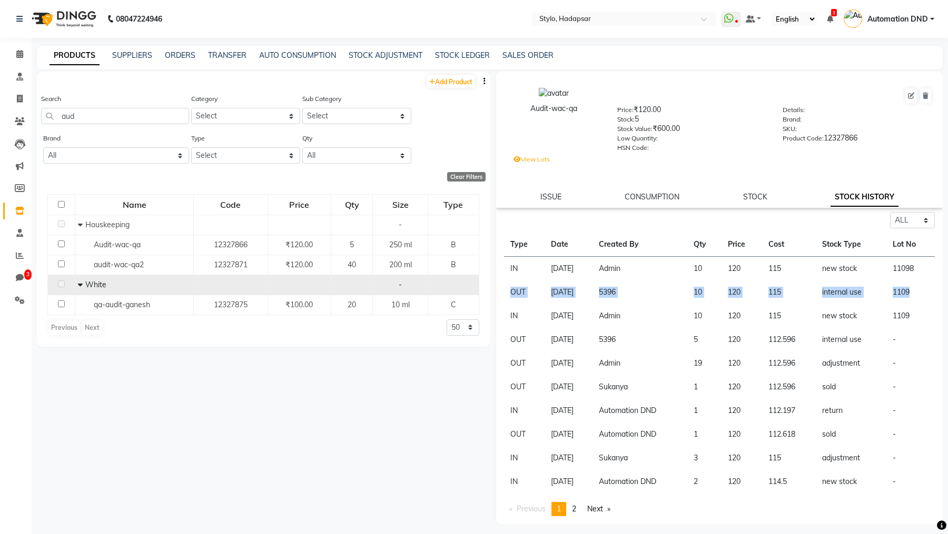
scroll to position [1, 0]
click at [710, 314] on td "10" at bounding box center [704, 316] width 34 height 24
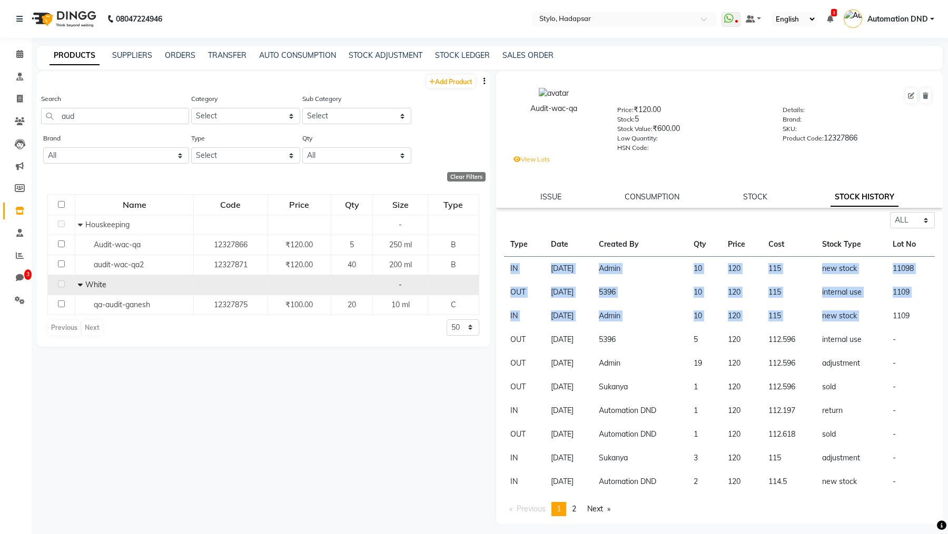
drag, startPoint x: 923, startPoint y: 311, endPoint x: 507, endPoint y: 266, distance: 417.8
click at [507, 266] on tbody "IN [DATE] Admin 10 120 115 new stock 11098 OUT [DATE] 5396 10 120 115 internal …" at bounding box center [719, 375] width 431 height 237
click at [648, 275] on td "Admin" at bounding box center [639, 269] width 95 height 24
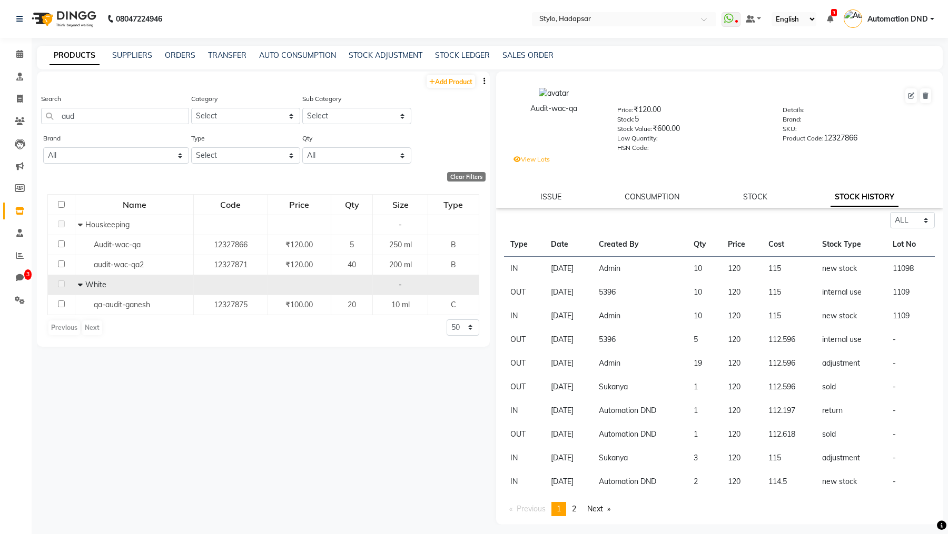
click at [648, 275] on td "Admin" at bounding box center [639, 269] width 95 height 24
click at [626, 346] on td "5396" at bounding box center [639, 340] width 95 height 24
drag, startPoint x: 507, startPoint y: 312, endPoint x: 921, endPoint y: 320, distance: 414.0
click at [921, 322] on tr "IN [DATE] Admin 10 120 115 new stock 1109" at bounding box center [719, 316] width 431 height 24
click at [578, 308] on td "[DATE]" at bounding box center [569, 316] width 48 height 24
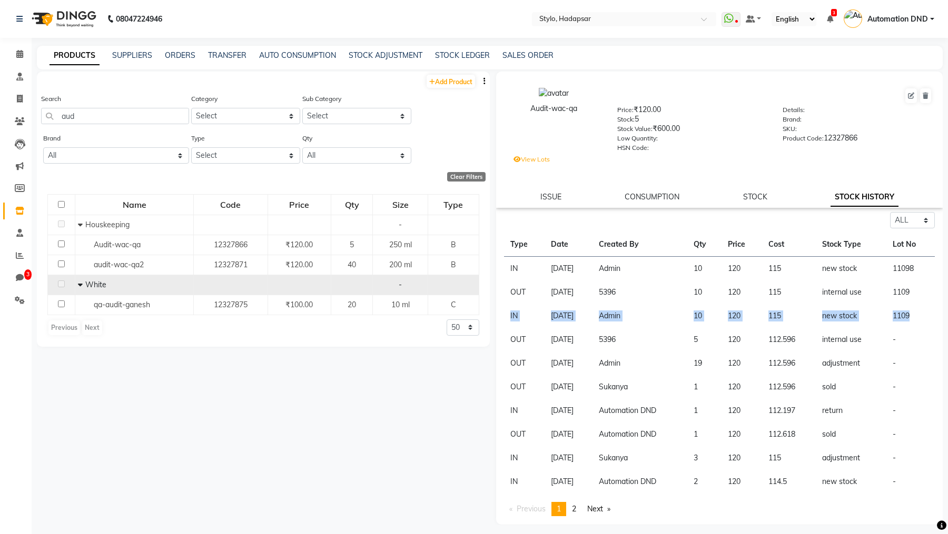
drag, startPoint x: 492, startPoint y: 97, endPoint x: 380, endPoint y: 85, distance: 112.8
click at [395, 85] on div "Add Product Search aud Category Select White Hair Other Test Makeup Personal Ca…" at bounding box center [490, 299] width 906 height 454
click at [883, 330] on td "internal use" at bounding box center [851, 340] width 71 height 24
drag, startPoint x: 507, startPoint y: 338, endPoint x: 889, endPoint y: 339, distance: 382.3
click at [889, 339] on tr "OUT [DATE] 5396 5 120 112.596 internal use -" at bounding box center [719, 340] width 431 height 24
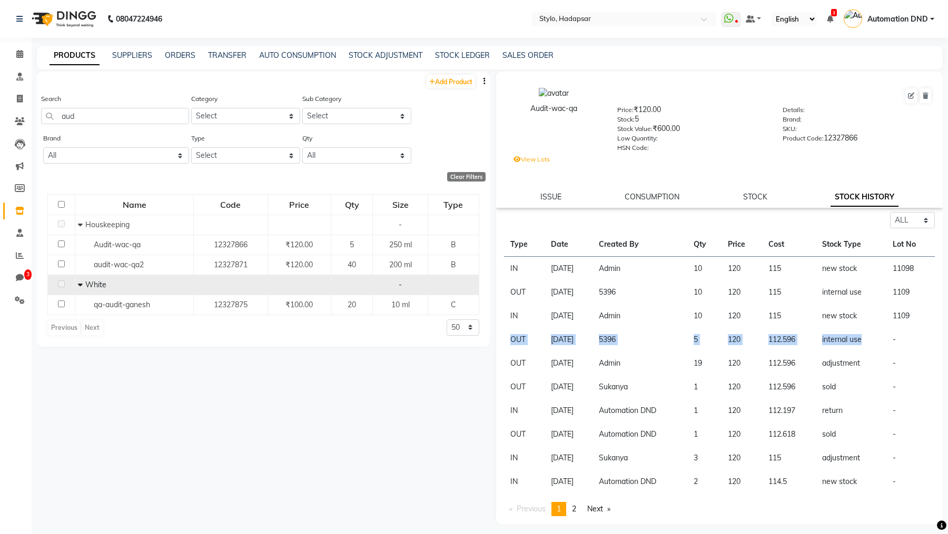
drag, startPoint x: 528, startPoint y: 110, endPoint x: 583, endPoint y: 107, distance: 54.8
click at [583, 107] on div "Audit-wac-qa" at bounding box center [554, 108] width 95 height 11
copy div "Audit-wac-qa"
click at [546, 201] on link "ISSUE" at bounding box center [550, 196] width 21 height 9
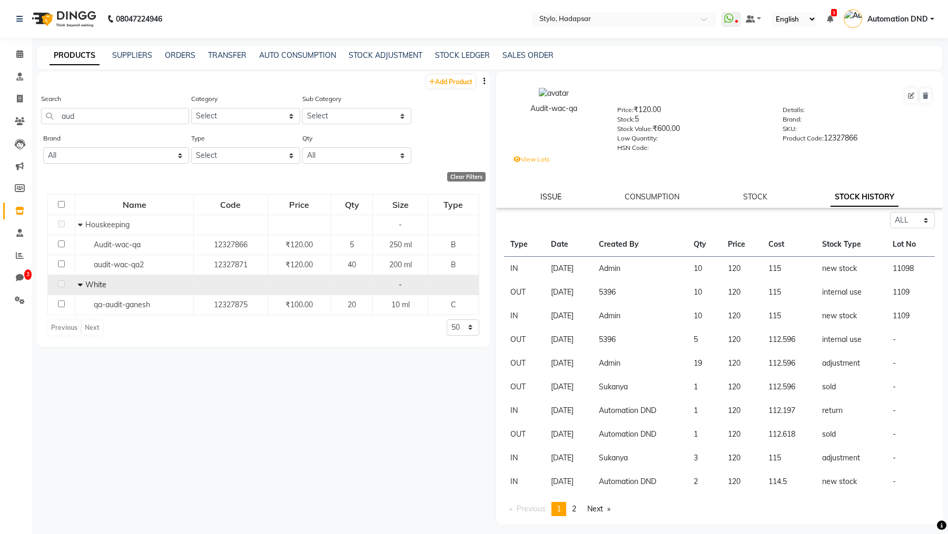
select select
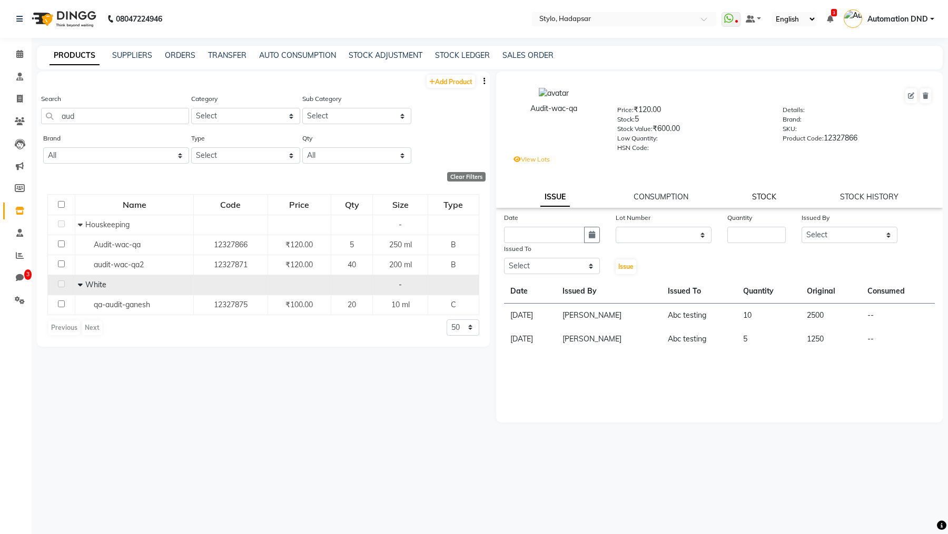
click at [766, 198] on link "STOCK" at bounding box center [764, 196] width 24 height 9
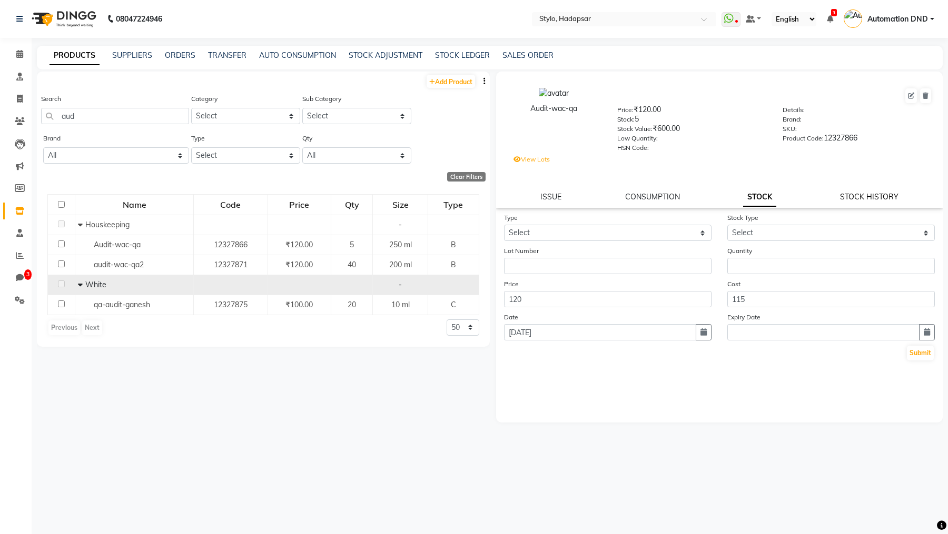
click at [847, 197] on link "STOCK HISTORY" at bounding box center [869, 196] width 58 height 9
select select "all"
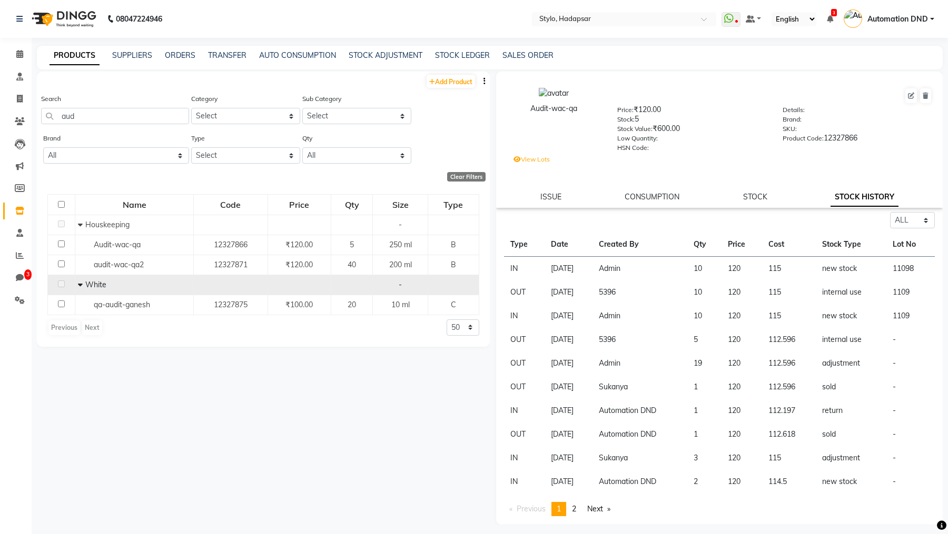
drag, startPoint x: 636, startPoint y: 117, endPoint x: 703, endPoint y: 131, distance: 68.4
click at [703, 131] on div "Price: ₹120.00 Stock: 5 Stock Value: ₹600.00 Low Quantity: HSN Code:" at bounding box center [691, 127] width 165 height 47
drag, startPoint x: 727, startPoint y: 322, endPoint x: 623, endPoint y: 313, distance: 104.1
click at [623, 313] on tr "IN [DATE] Admin 10 120 115 new stock 1109" at bounding box center [719, 316] width 431 height 24
drag, startPoint x: 641, startPoint y: 117, endPoint x: 615, endPoint y: 117, distance: 26.9
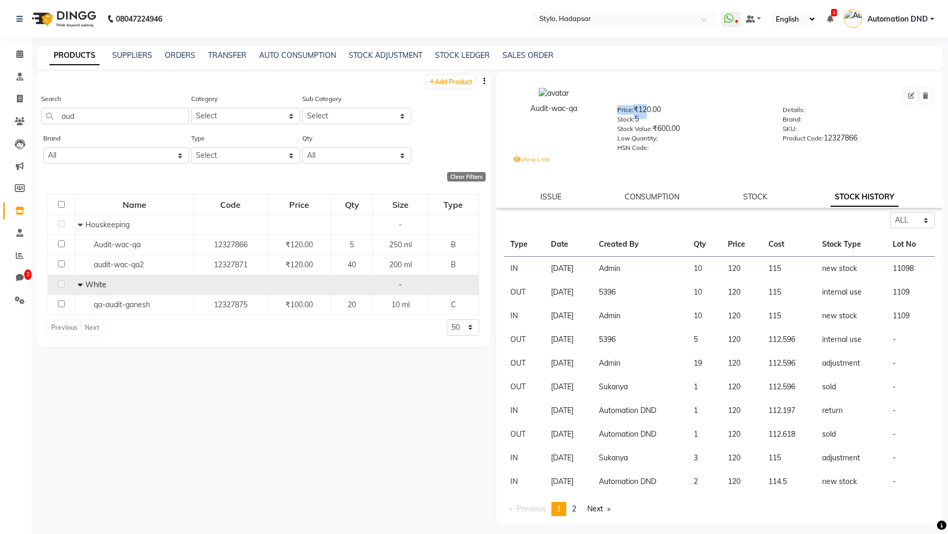
click at [615, 117] on div "Price: ₹120.00 Stock: 5 Stock Value: ₹600.00 Low Quantity: HSN Code:" at bounding box center [691, 127] width 165 height 47
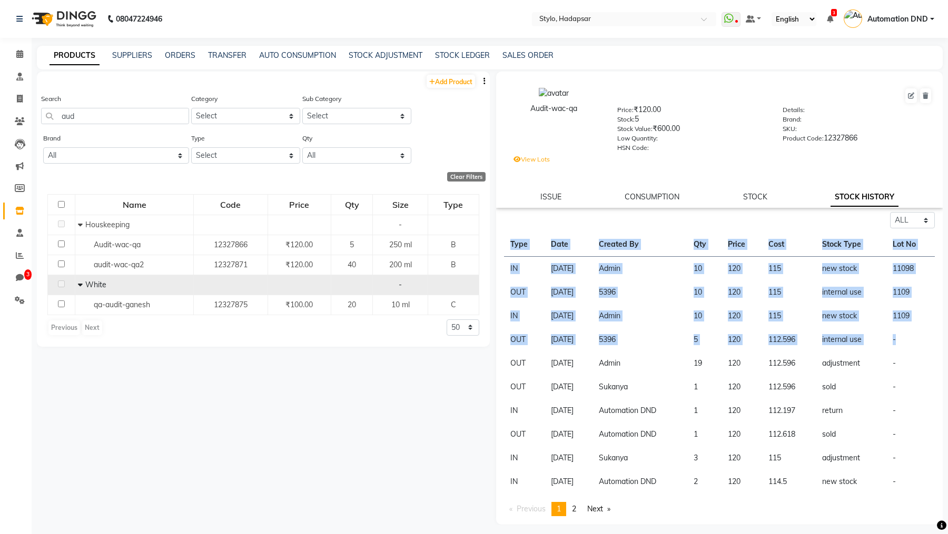
drag, startPoint x: 922, startPoint y: 341, endPoint x: 501, endPoint y: 266, distance: 427.4
click at [501, 266] on div "Select ALL IN OUT Type Date Created By Qty Price Cost Stock Type Lot No IN [DAT…" at bounding box center [719, 364] width 447 height 304
click at [629, 290] on td "5396" at bounding box center [639, 293] width 95 height 24
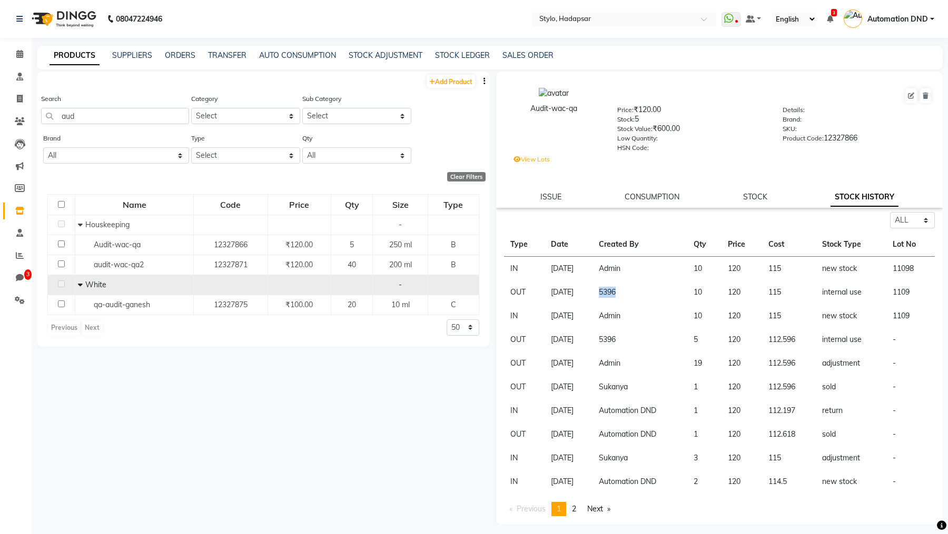
click at [629, 290] on td "5396" at bounding box center [639, 293] width 95 height 24
click at [571, 300] on td "[DATE]" at bounding box center [569, 293] width 48 height 24
click at [626, 291] on td "5396" at bounding box center [639, 293] width 95 height 24
click at [632, 296] on td "5396" at bounding box center [639, 293] width 95 height 24
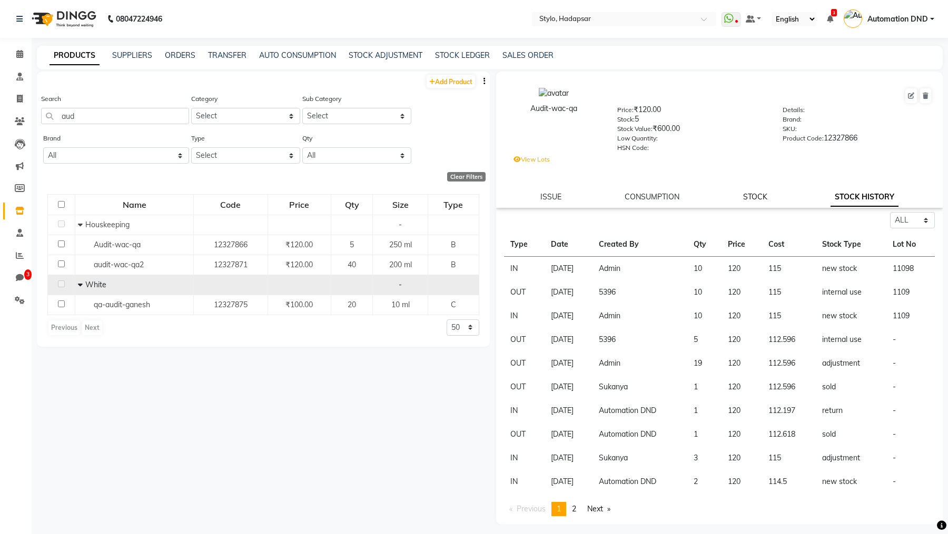
click at [763, 201] on link "STOCK" at bounding box center [755, 196] width 24 height 9
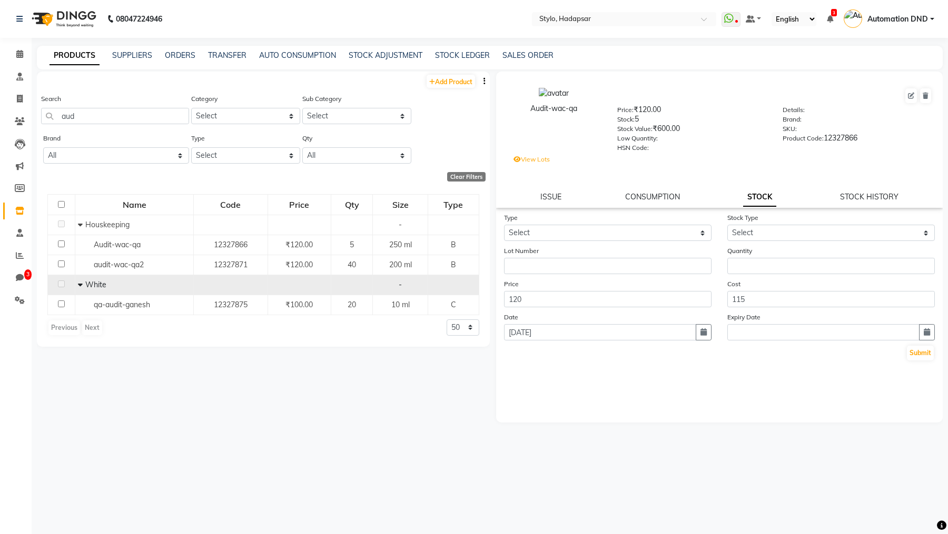
click at [529, 162] on label "View Lots" at bounding box center [531, 159] width 36 height 9
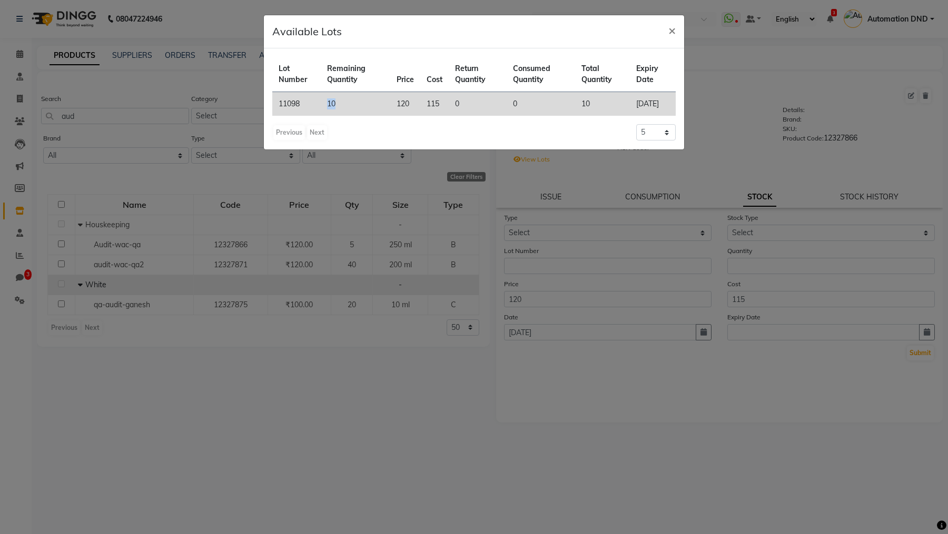
drag, startPoint x: 321, startPoint y: 100, endPoint x: 398, endPoint y: 100, distance: 77.4
click at [397, 100] on tr "11098 10 120 115 0 0 10 [DATE]" at bounding box center [473, 104] width 403 height 24
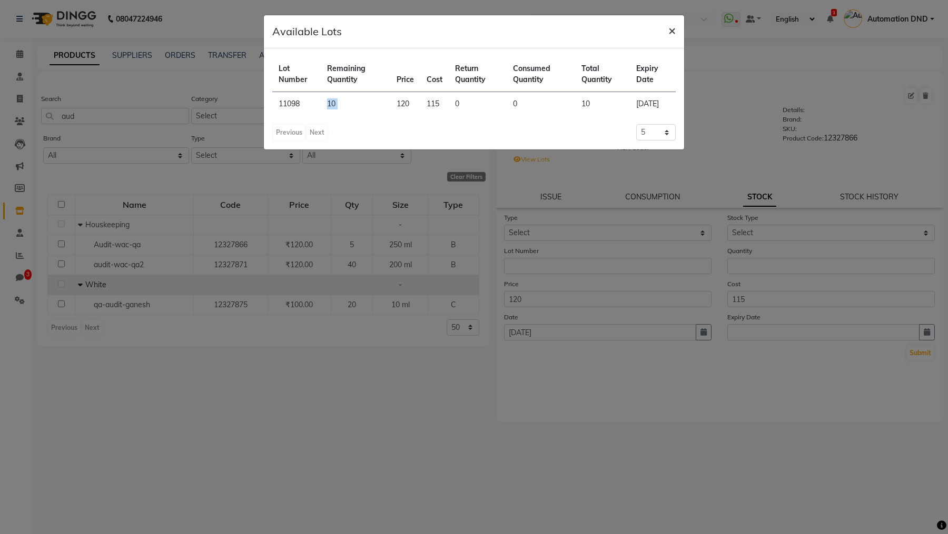
click at [671, 27] on span "×" at bounding box center [671, 30] width 7 height 16
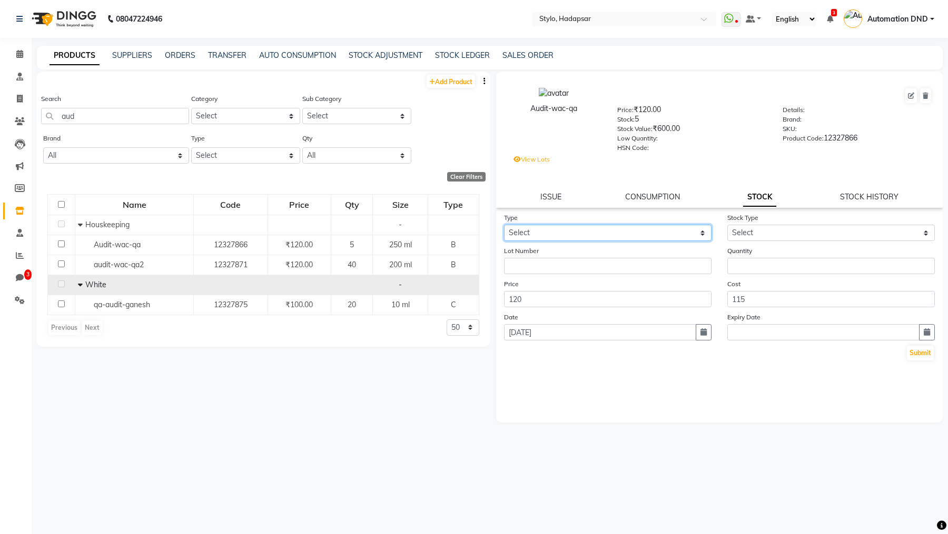
click at [520, 240] on select "Select In Out" at bounding box center [607, 233] width 207 height 16
select select "out"
select select
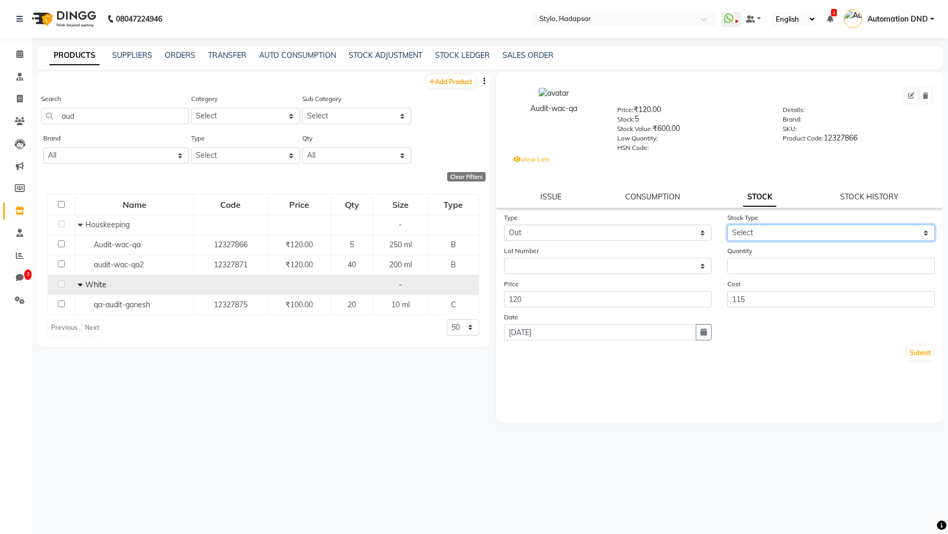
click at [764, 227] on select "Select Internal Use Damaged Expired Adjustment Return Other" at bounding box center [830, 233] width 207 height 16
select select "internal use"
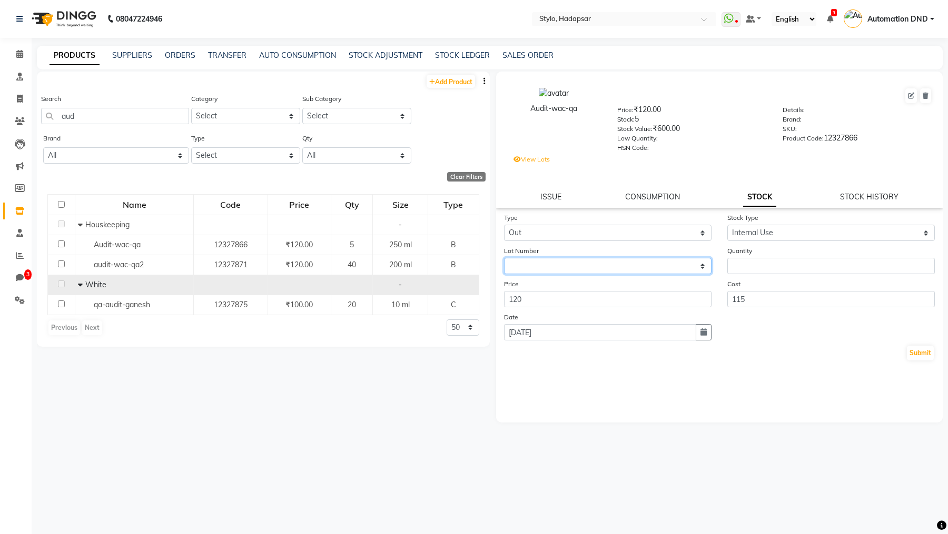
click at [553, 273] on select "None 11098 / [DATE]" at bounding box center [607, 266] width 207 height 16
select select "2832"
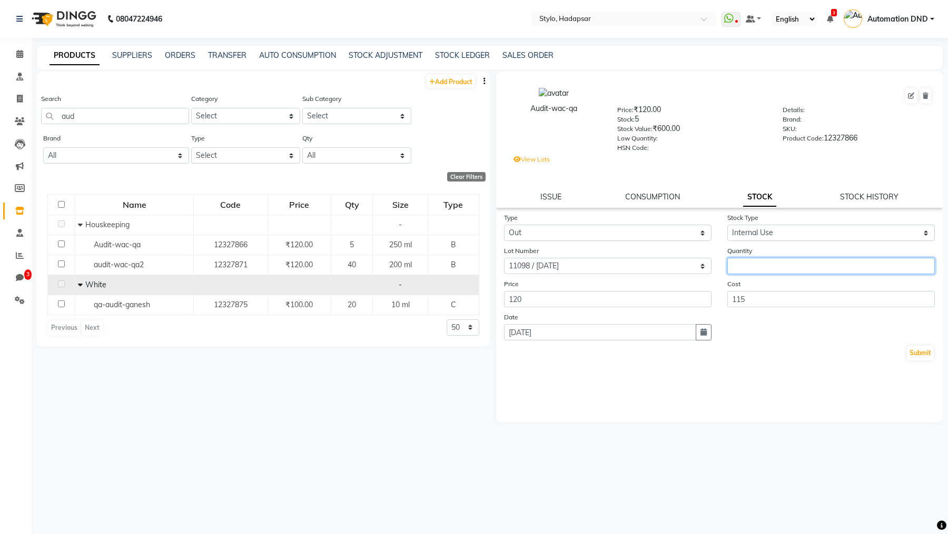
click at [740, 271] on input "number" at bounding box center [830, 266] width 207 height 16
type input "10"
click at [911, 358] on button "Submit" at bounding box center [920, 353] width 27 height 15
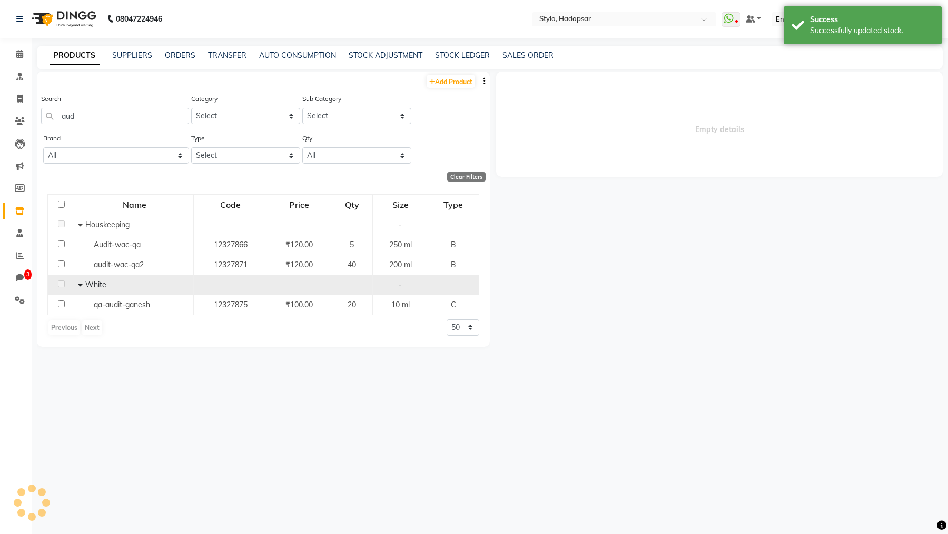
select select
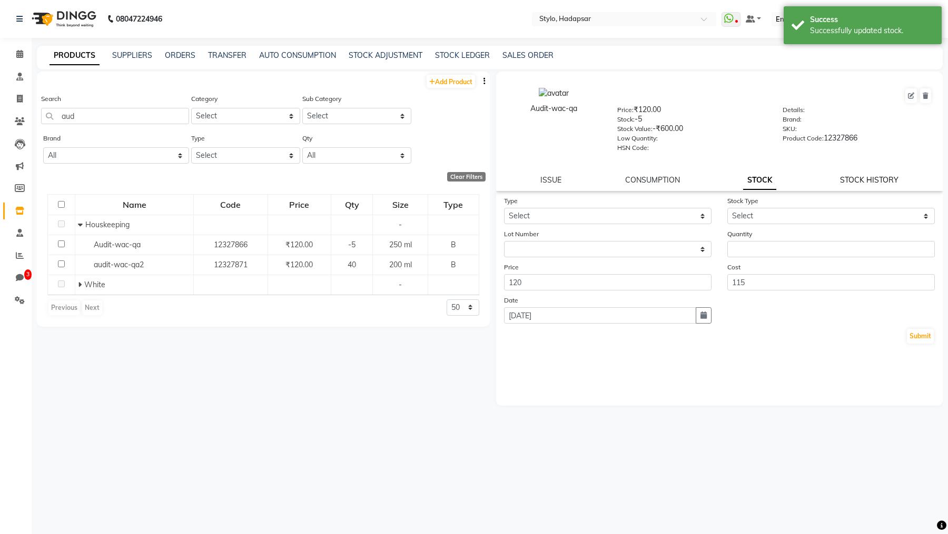
click at [865, 177] on link "STOCK HISTORY" at bounding box center [869, 179] width 58 height 9
select select "all"
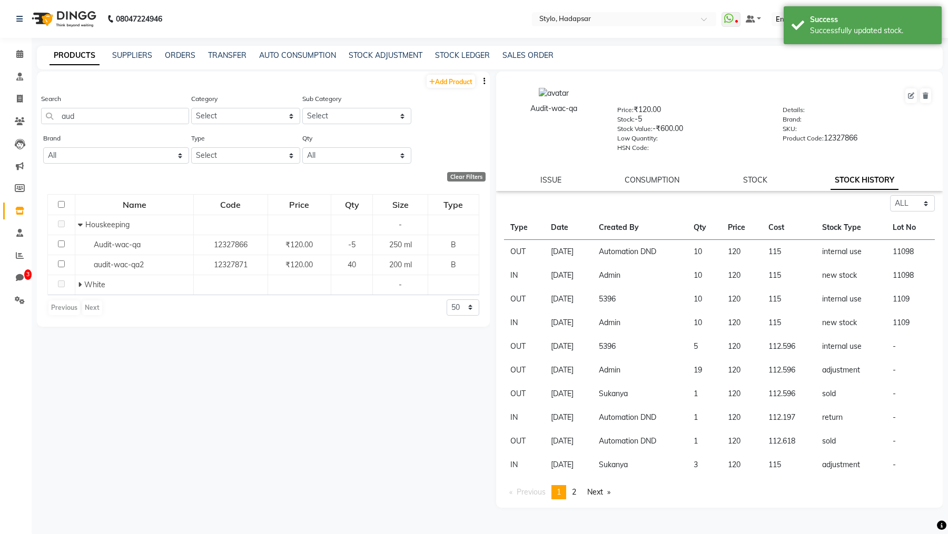
click at [633, 251] on td "Automation DND" at bounding box center [639, 252] width 95 height 24
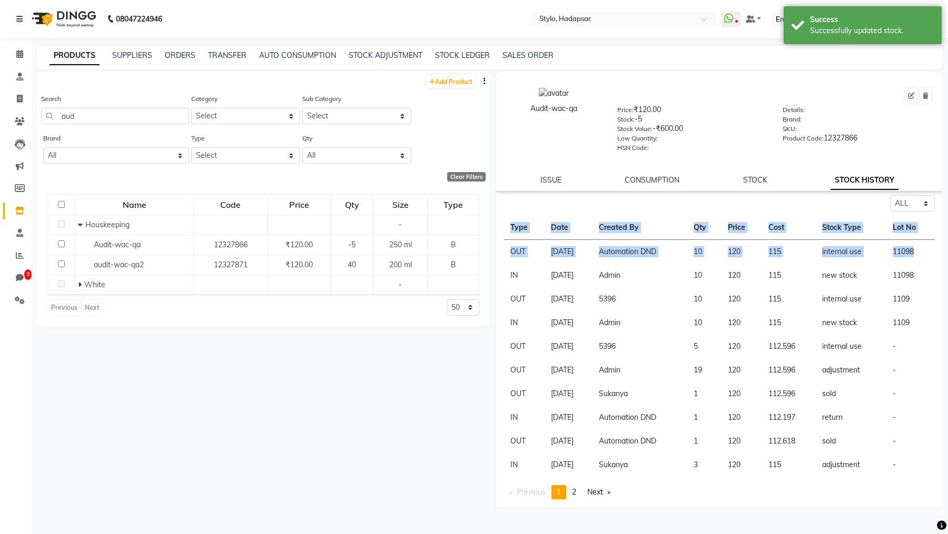
drag, startPoint x: 922, startPoint y: 252, endPoint x: 501, endPoint y: 252, distance: 421.3
click at [501, 252] on div "Select ALL IN OUT Type Date Created By Qty Price Cost Stock Type Lot No OUT [DA…" at bounding box center [719, 347] width 447 height 304
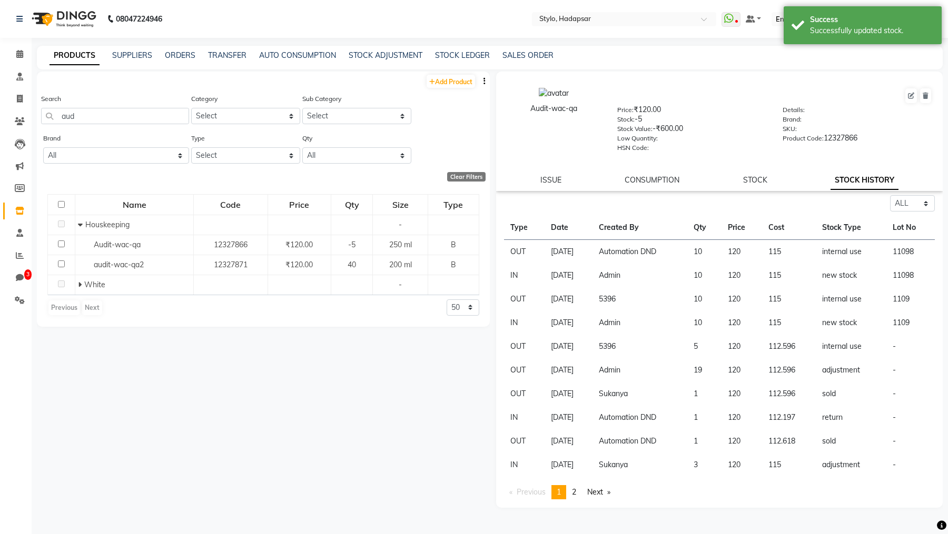
click at [922, 323] on td "1109" at bounding box center [910, 323] width 48 height 24
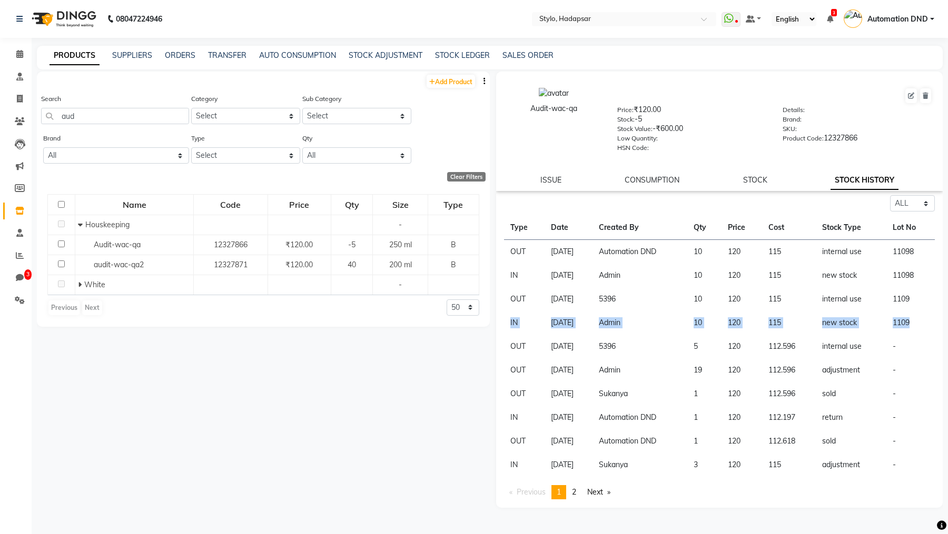
drag, startPoint x: 922, startPoint y: 323, endPoint x: 509, endPoint y: 322, distance: 412.9
click at [509, 322] on tr "IN [DATE] Admin 10 120 115 new stock 1109" at bounding box center [719, 323] width 431 height 24
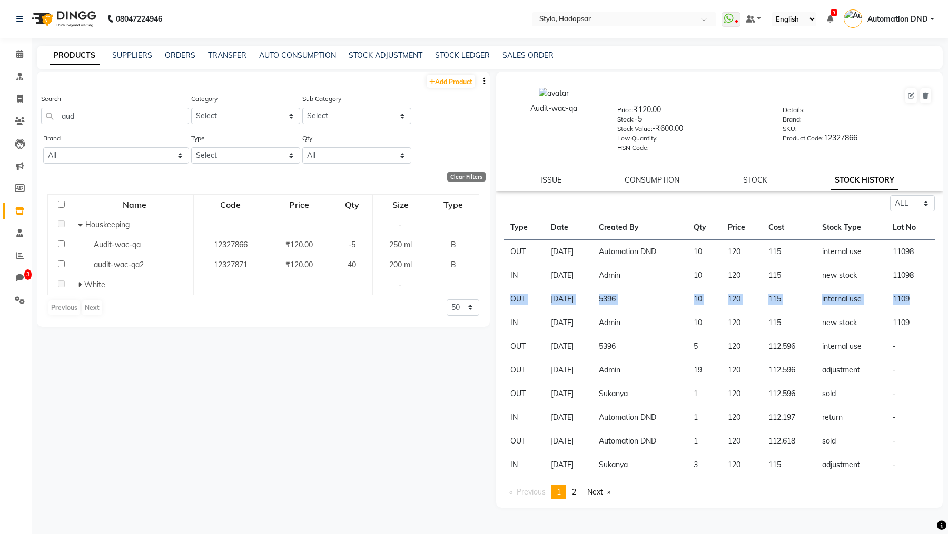
drag, startPoint x: 509, startPoint y: 298, endPoint x: 923, endPoint y: 302, distance: 413.9
click at [923, 302] on tr "OUT [DATE] 5396 10 120 115 internal use 1109" at bounding box center [719, 300] width 431 height 24
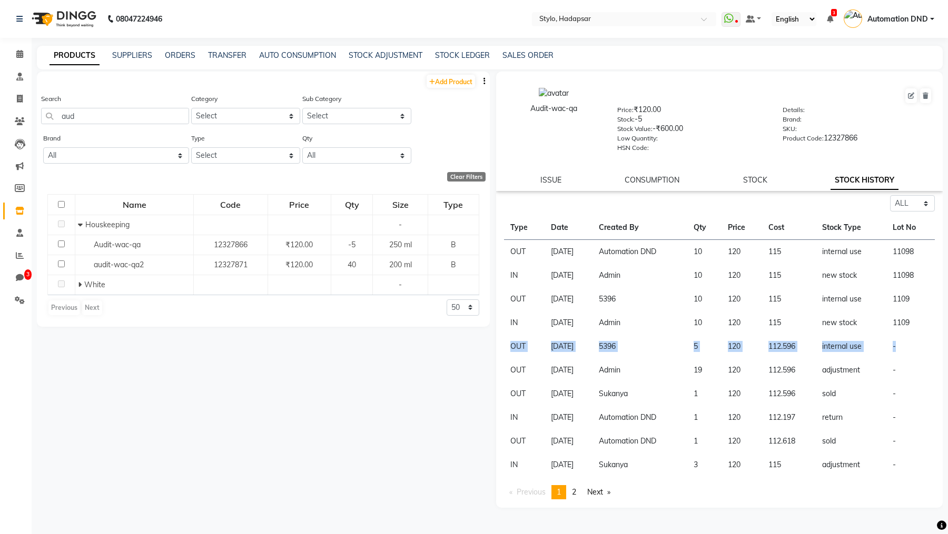
drag, startPoint x: 509, startPoint y: 345, endPoint x: 929, endPoint y: 346, distance: 420.2
click at [929, 346] on tr "OUT [DATE] 5396 5 120 112.596 internal use -" at bounding box center [719, 347] width 431 height 24
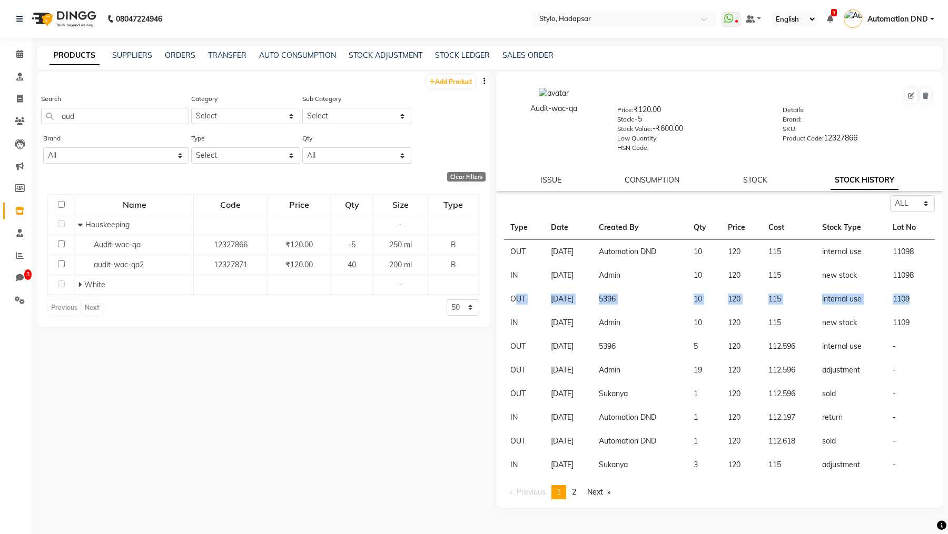
drag, startPoint x: 919, startPoint y: 297, endPoint x: 514, endPoint y: 298, distance: 405.0
click at [514, 298] on tr "OUT [DATE] 5396 10 120 115 internal use 1109" at bounding box center [719, 300] width 431 height 24
click at [596, 371] on link "Next page" at bounding box center [599, 493] width 34 height 14
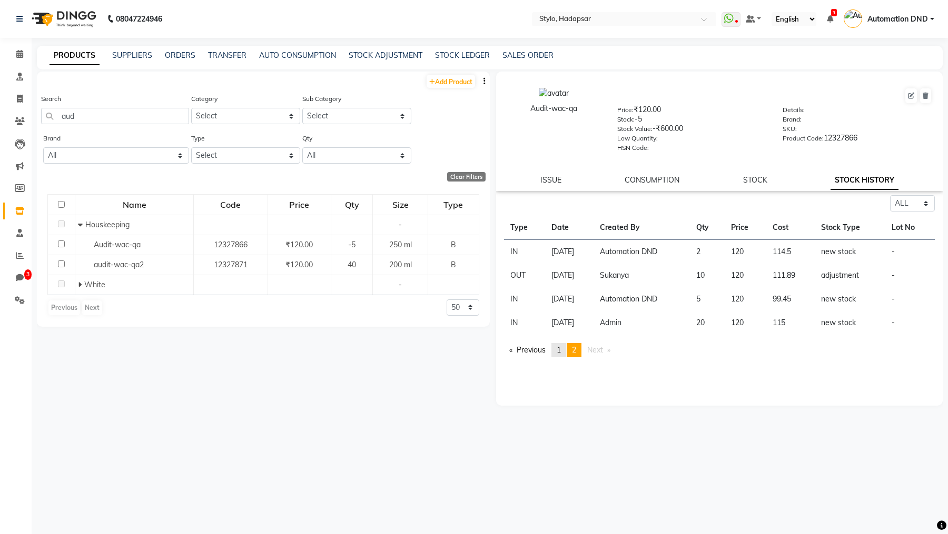
click at [558, 349] on link "page 1" at bounding box center [558, 350] width 15 height 14
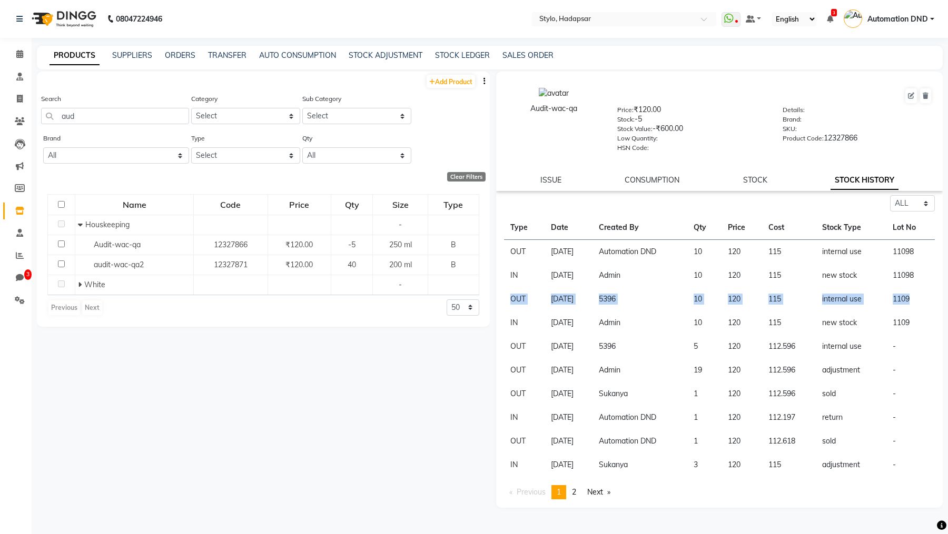
drag, startPoint x: 510, startPoint y: 299, endPoint x: 931, endPoint y: 301, distance: 420.8
click at [931, 301] on tr "OUT [DATE] 5396 10 120 115 internal use 1109" at bounding box center [719, 300] width 431 height 24
click at [521, 298] on td "OUT" at bounding box center [524, 300] width 41 height 24
drag, startPoint x: 508, startPoint y: 299, endPoint x: 920, endPoint y: 304, distance: 412.4
click at [920, 304] on tr "OUT [DATE] 5396 10 120 115 internal use 1109" at bounding box center [719, 300] width 431 height 24
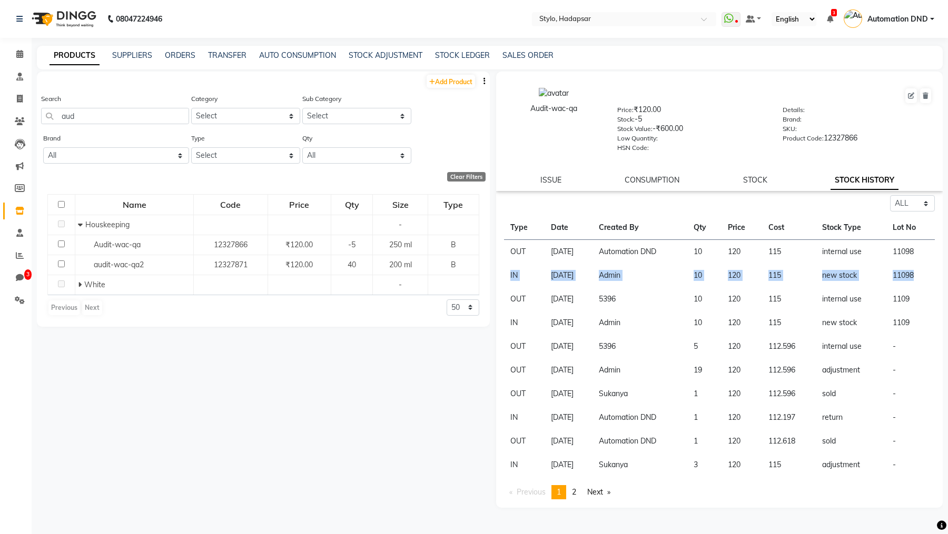
drag, startPoint x: 506, startPoint y: 274, endPoint x: 925, endPoint y: 287, distance: 419.4
click at [925, 287] on tr "IN [DATE] Admin 10 120 115 new stock 11098" at bounding box center [719, 276] width 431 height 24
click at [631, 281] on td "Admin" at bounding box center [639, 276] width 95 height 24
drag, startPoint x: 505, startPoint y: 274, endPoint x: 919, endPoint y: 278, distance: 413.9
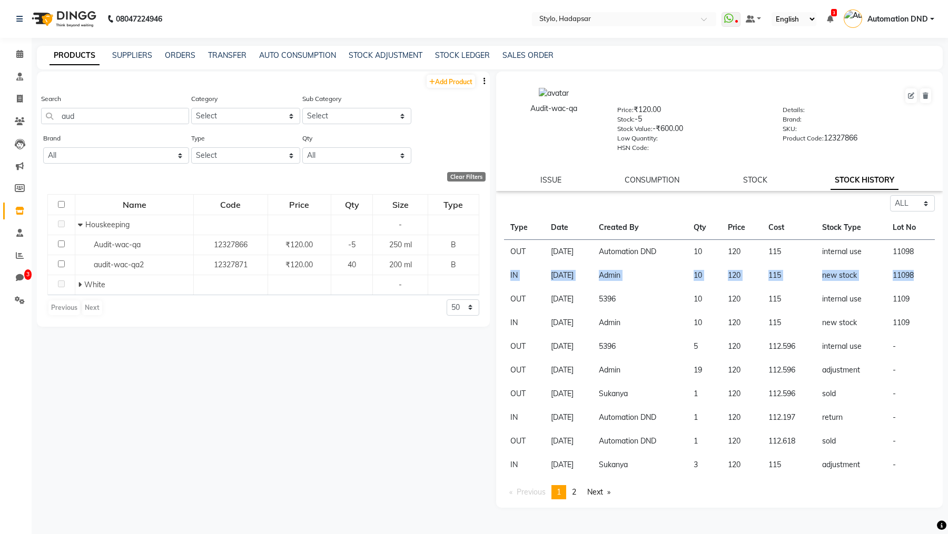
click at [919, 278] on tr "IN [DATE] Admin 10 120 115 new stock 11098" at bounding box center [719, 276] width 431 height 24
click at [750, 180] on link "STOCK" at bounding box center [755, 179] width 24 height 9
select select
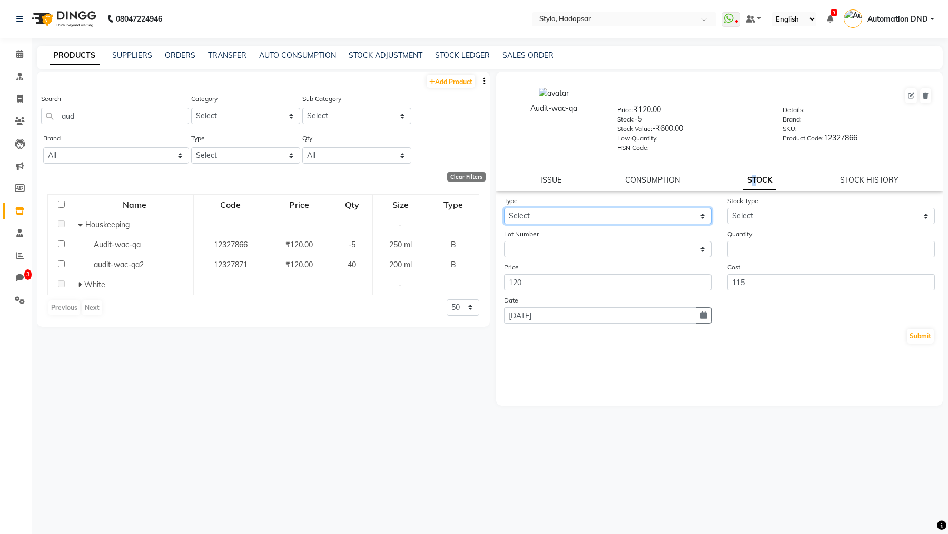
click at [581, 221] on select "Select In Out" at bounding box center [607, 216] width 207 height 16
select select "in"
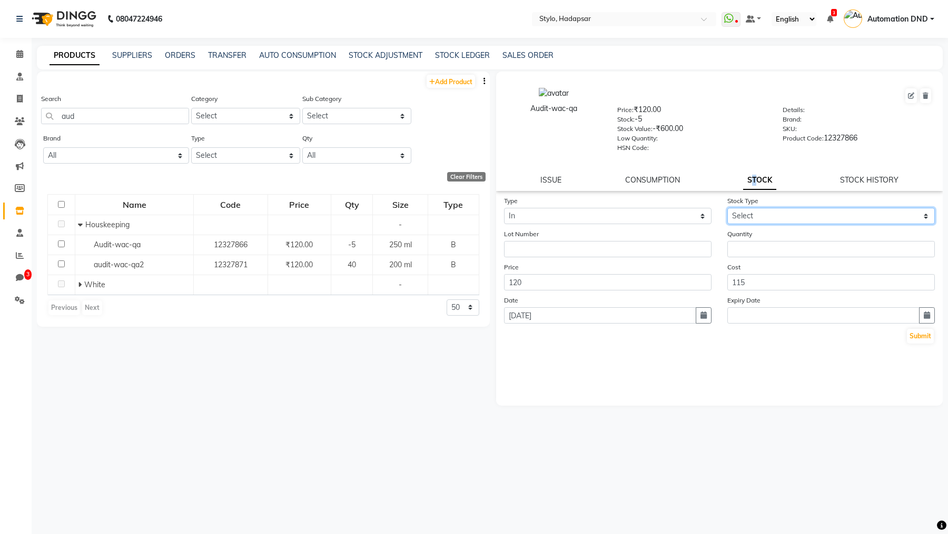
click at [754, 219] on select "Select New Stock Adjustment Return Other" at bounding box center [830, 216] width 207 height 16
select select "new stock"
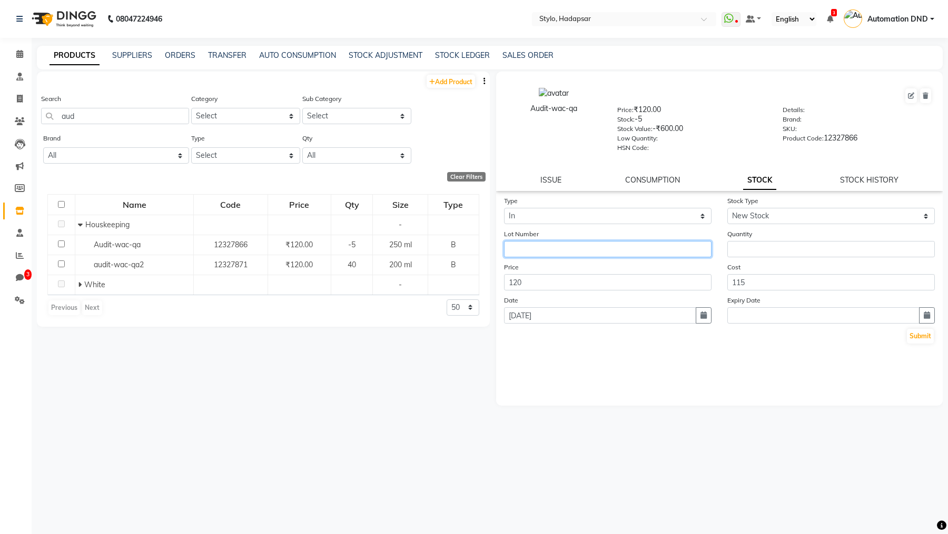
click at [641, 251] on input "text" at bounding box center [607, 249] width 207 height 16
type input "22222"
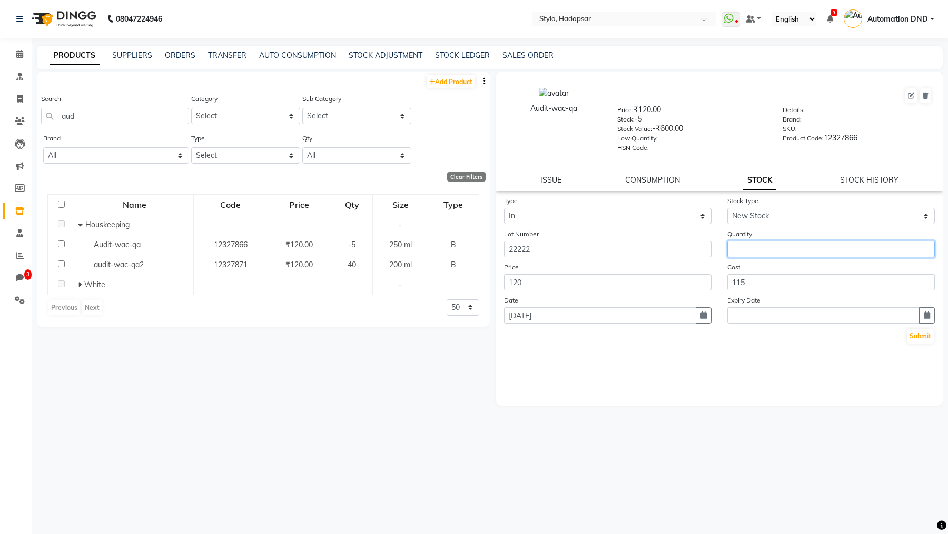
click at [750, 257] on input "number" at bounding box center [830, 249] width 207 height 16
type input "10"
click at [916, 335] on button "Submit" at bounding box center [920, 336] width 27 height 15
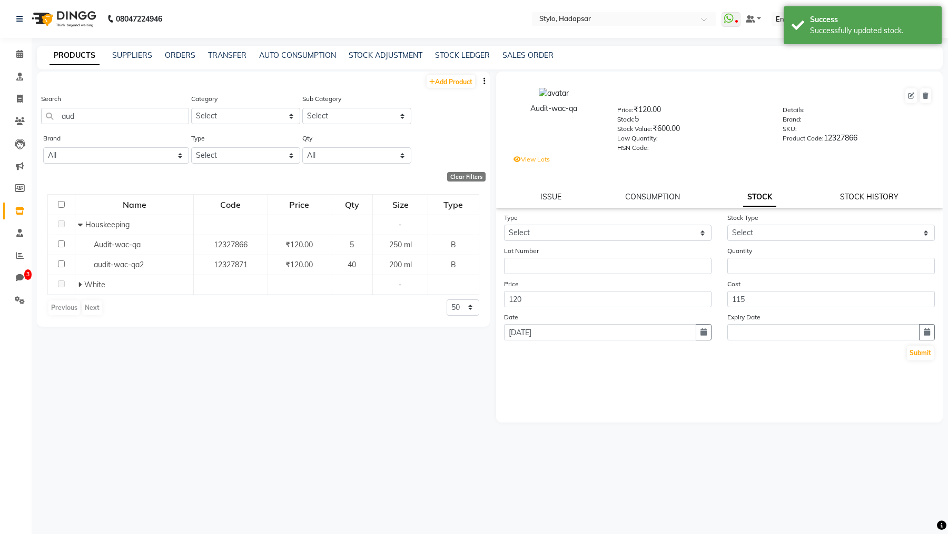
click at [862, 201] on link "STOCK HISTORY" at bounding box center [869, 196] width 58 height 9
select select "all"
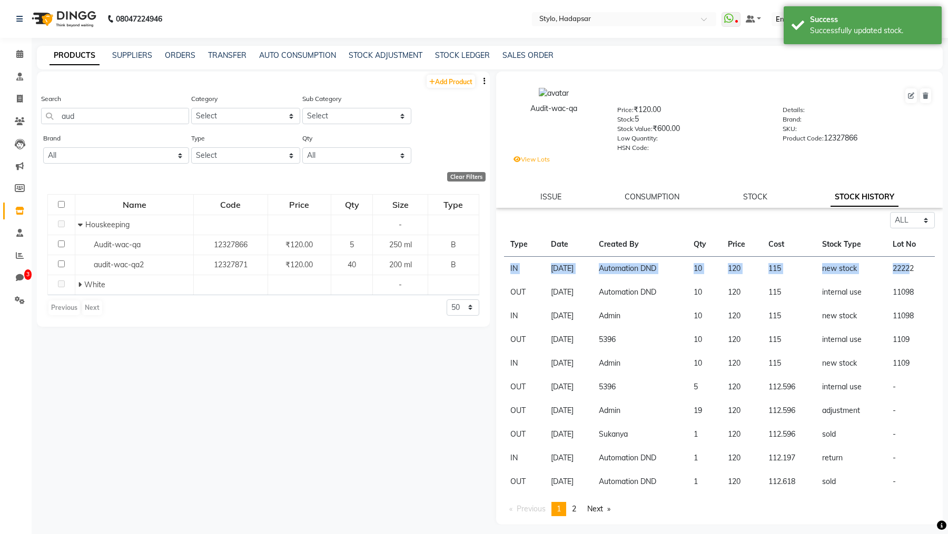
drag, startPoint x: 506, startPoint y: 269, endPoint x: 914, endPoint y: 270, distance: 407.6
click at [914, 270] on tr "IN [DATE] Automation DND 10 120 115 new stock 22222" at bounding box center [719, 269] width 431 height 24
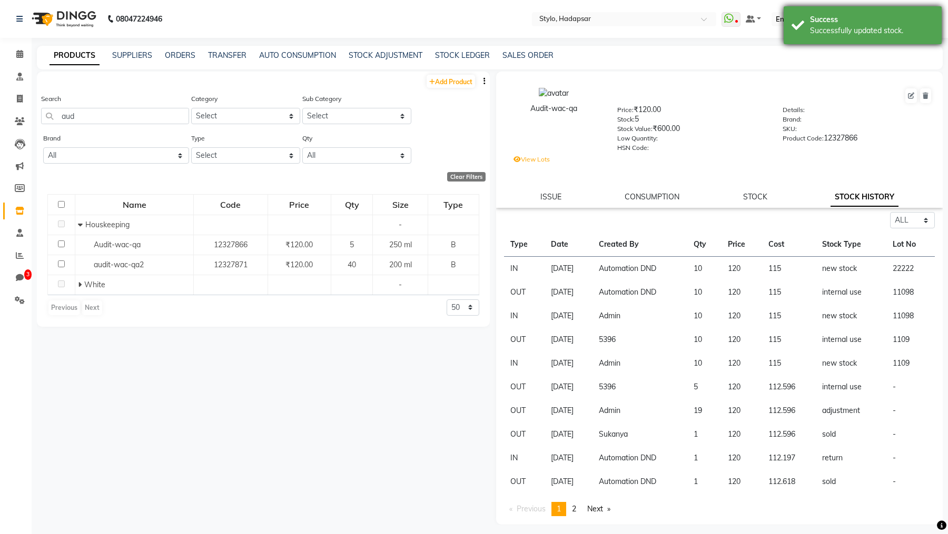
click at [844, 34] on div "Successfully updated stock." at bounding box center [872, 30] width 124 height 11
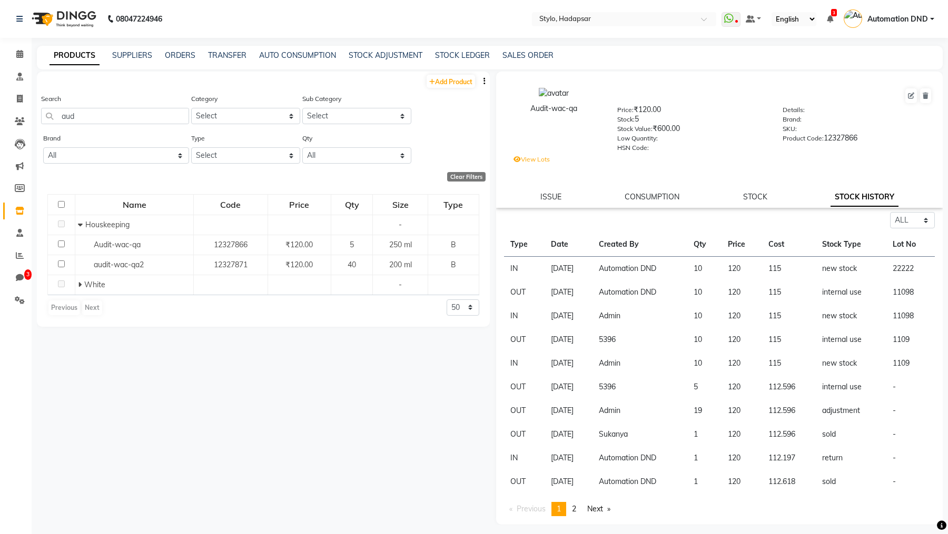
click at [907, 20] on span "Automation DND" at bounding box center [897, 19] width 61 height 11
drag, startPoint x: 867, startPoint y: 81, endPoint x: 869, endPoint y: 102, distance: 20.6
click at [885, 71] on link "Sign out" at bounding box center [880, 75] width 96 height 16
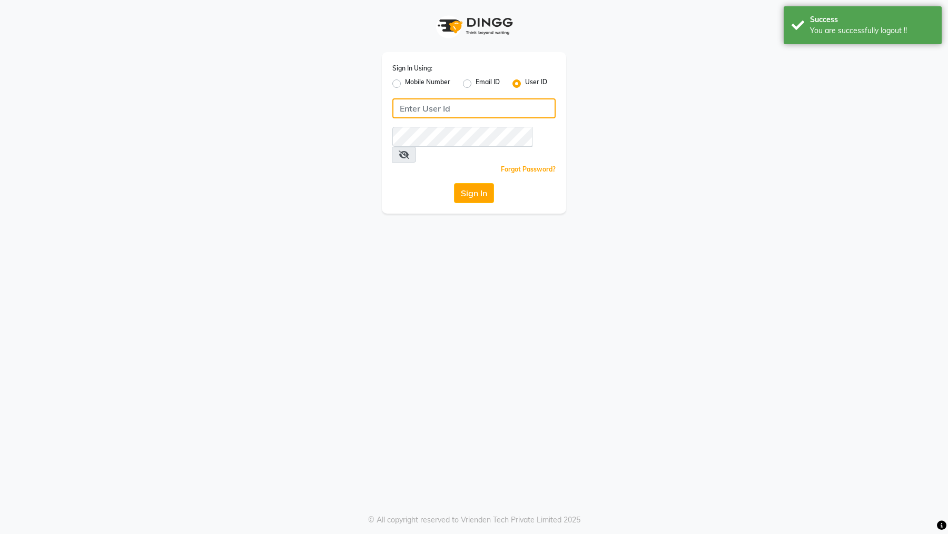
click at [434, 104] on input "Username" at bounding box center [473, 108] width 163 height 20
type input "arsp"
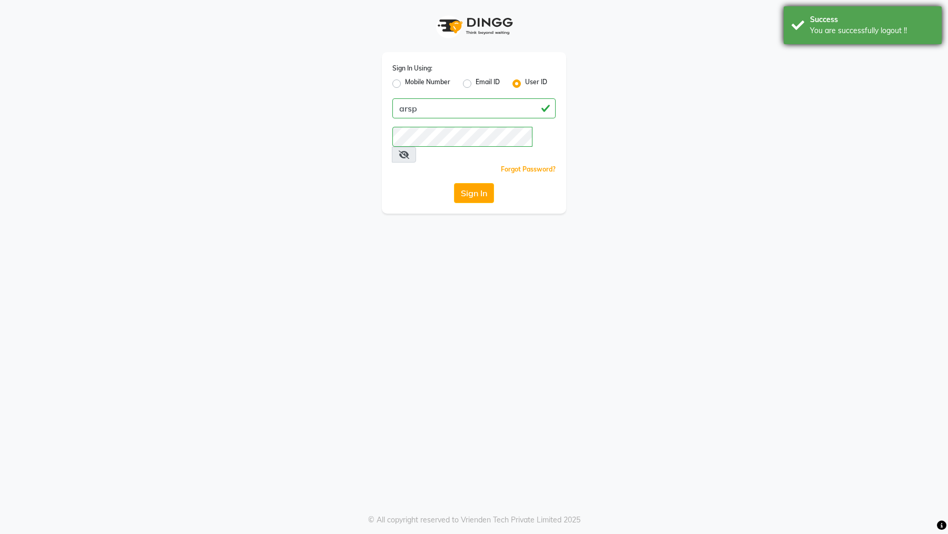
click at [877, 27] on div "You are successfully logout !!" at bounding box center [872, 30] width 124 height 11
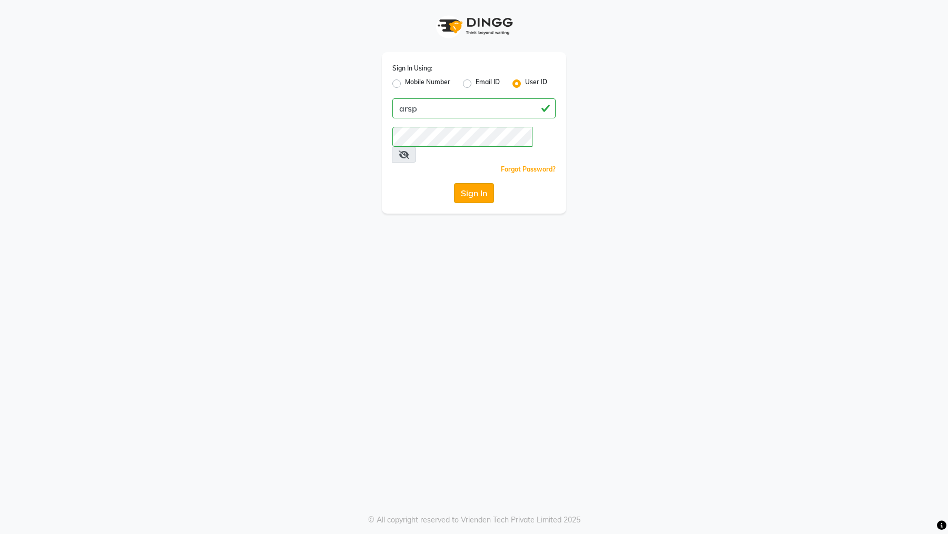
click at [476, 186] on button "Sign In" at bounding box center [474, 193] width 40 height 20
